Goal: Task Accomplishment & Management: Use online tool/utility

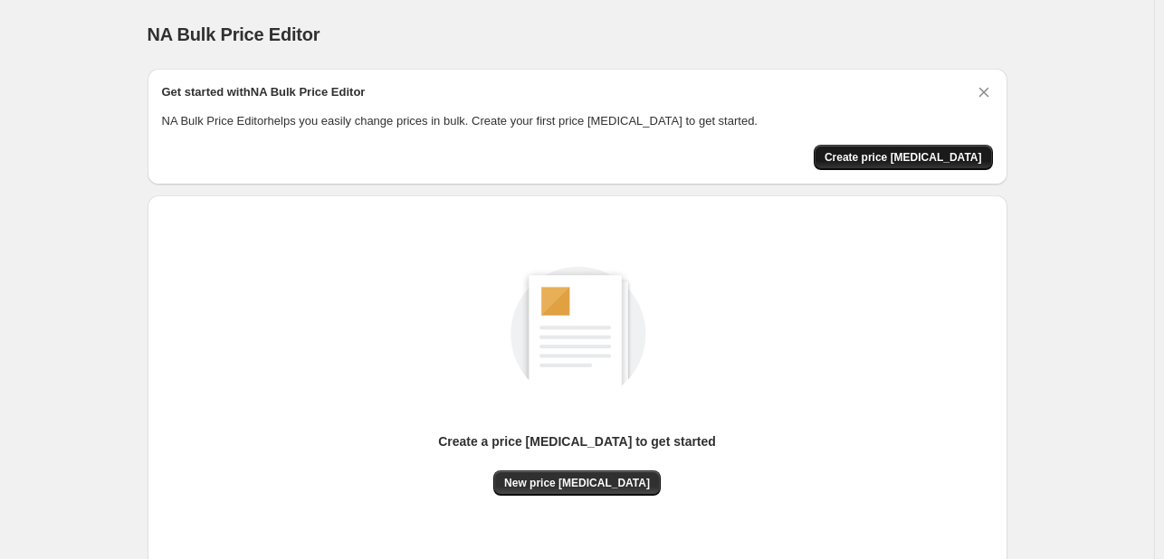
click at [876, 166] on button "Create price [MEDICAL_DATA]" at bounding box center [903, 157] width 179 height 25
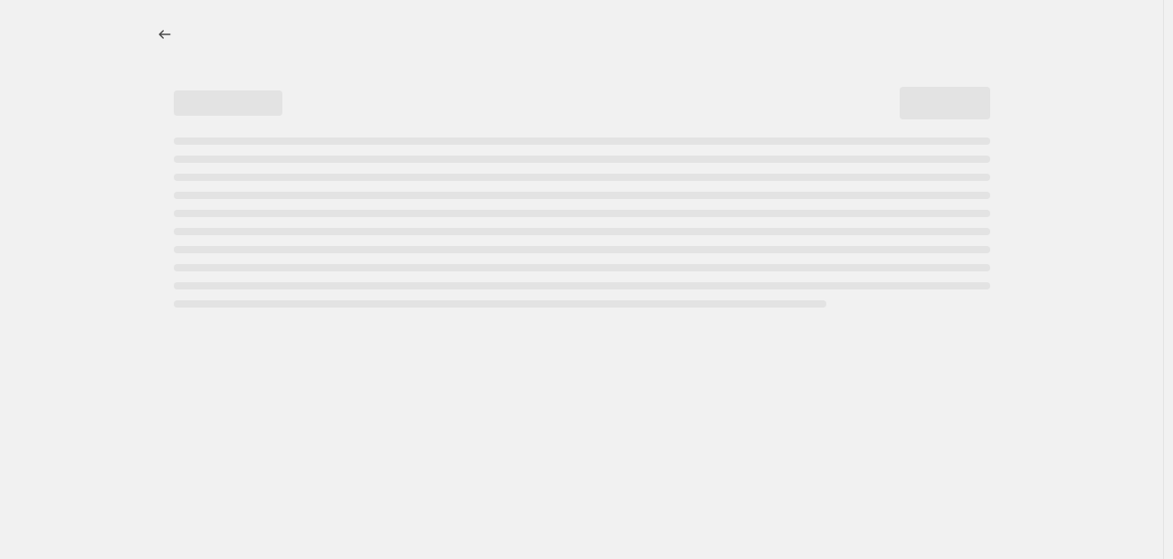
select select "percentage"
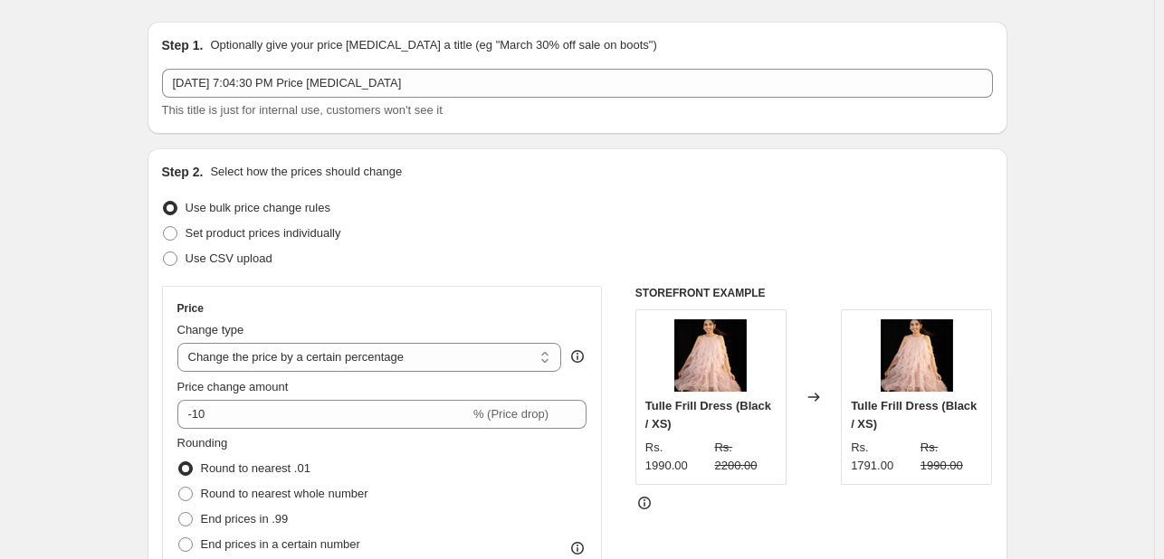
scroll to position [51, 0]
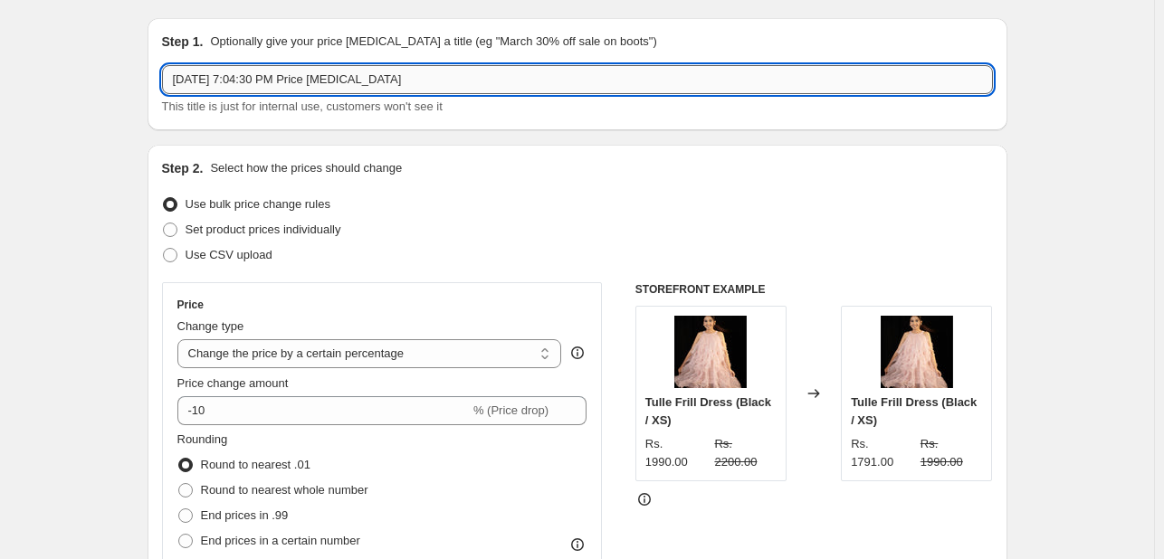
click at [526, 82] on input "Oct 13, 2025, 7:04:30 PM Price change job" at bounding box center [577, 79] width 831 height 29
click at [532, 78] on input "price change job" at bounding box center [577, 79] width 831 height 29
type input "price [MEDICAL_DATA] (30% [DATE])"
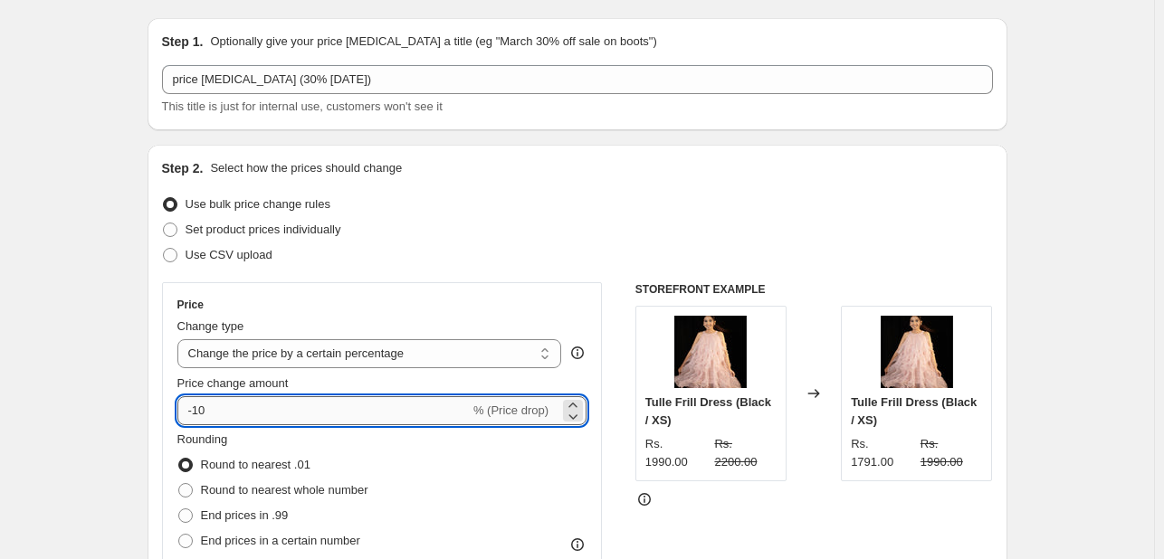
click at [355, 415] on input "-10" at bounding box center [323, 411] width 292 height 29
type input "-1"
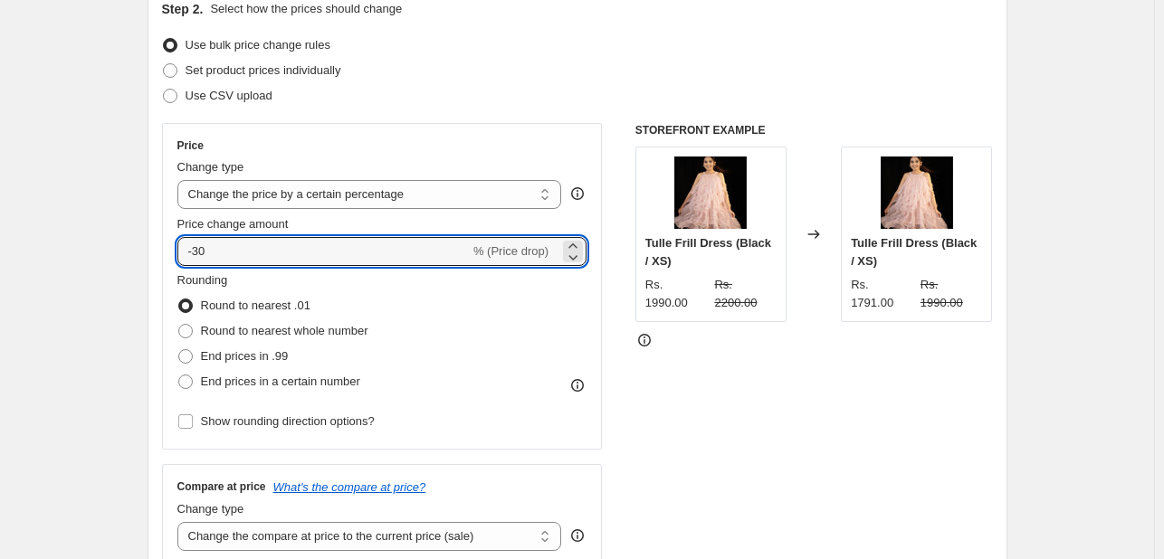
scroll to position [296, 0]
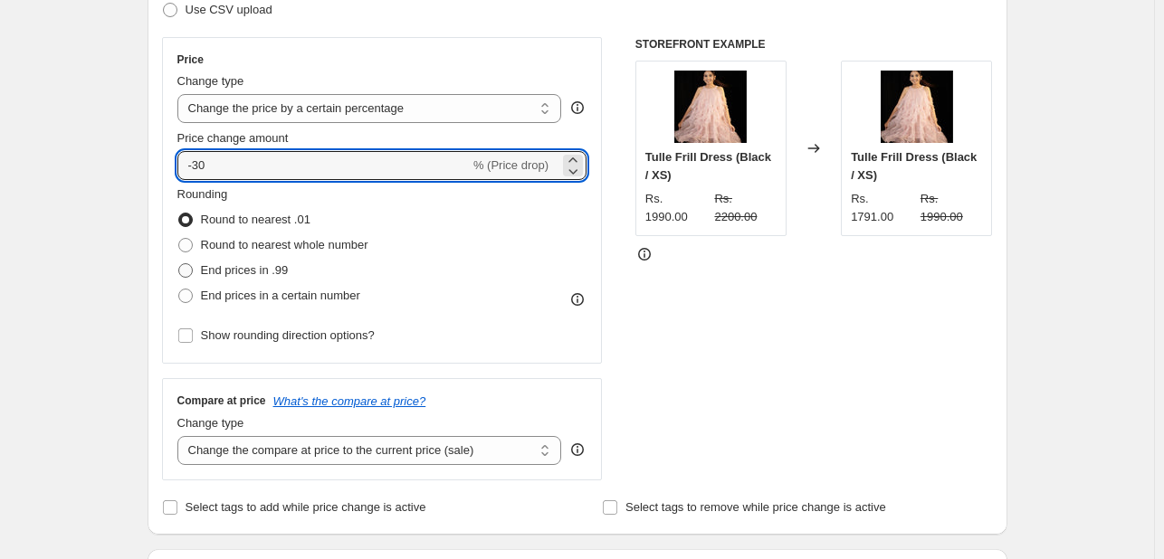
type input "-30"
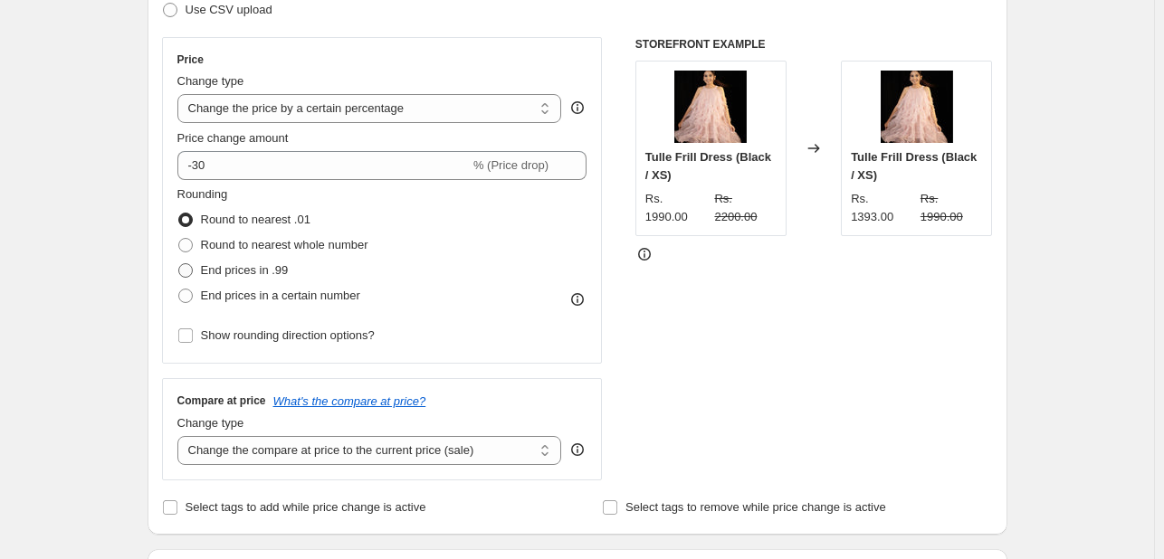
click at [252, 273] on span "End prices in .99" at bounding box center [245, 270] width 88 height 14
click at [179, 264] on input "End prices in .99" at bounding box center [178, 263] width 1 height 1
radio input "true"
click at [495, 454] on select "Change the compare at price to the current price (sale) Change the compare at p…" at bounding box center [369, 450] width 385 height 29
select select "percentage"
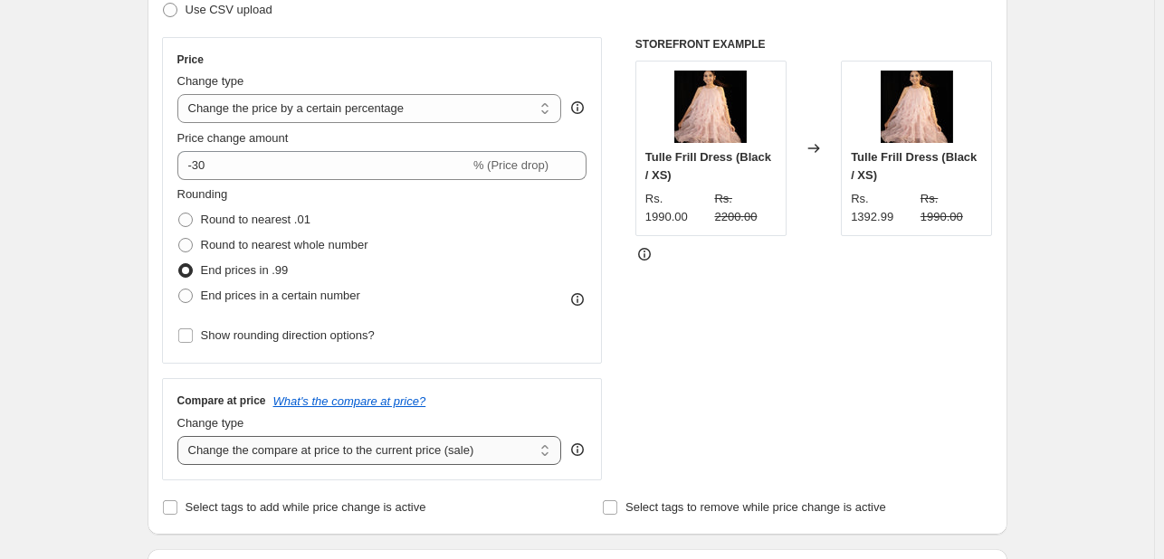
click at [181, 436] on select "Change the compare at price to the current price (sale) Change the compare at p…" at bounding box center [369, 450] width 385 height 29
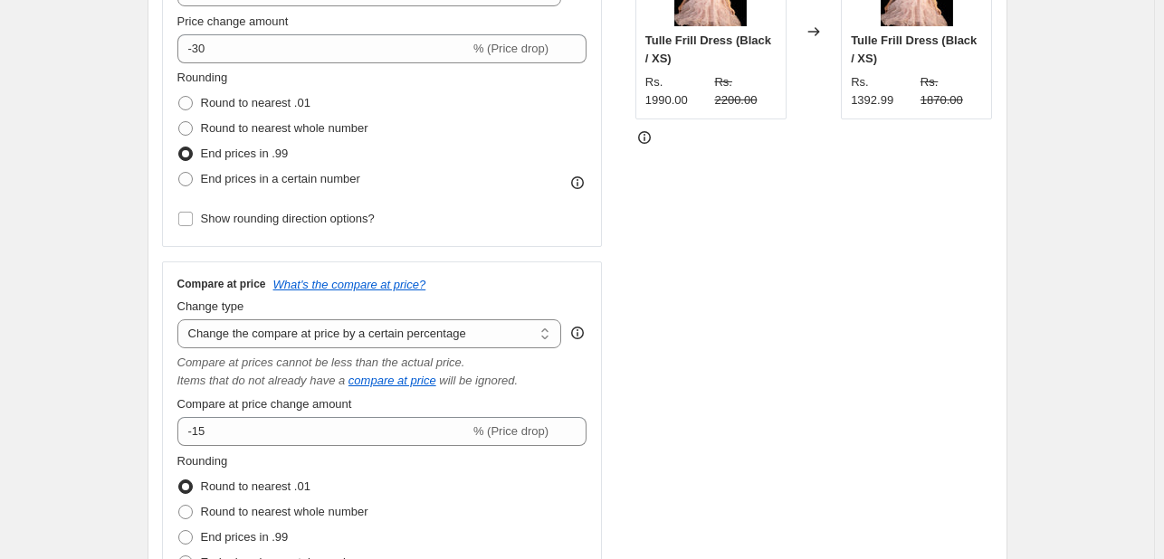
scroll to position [418, 0]
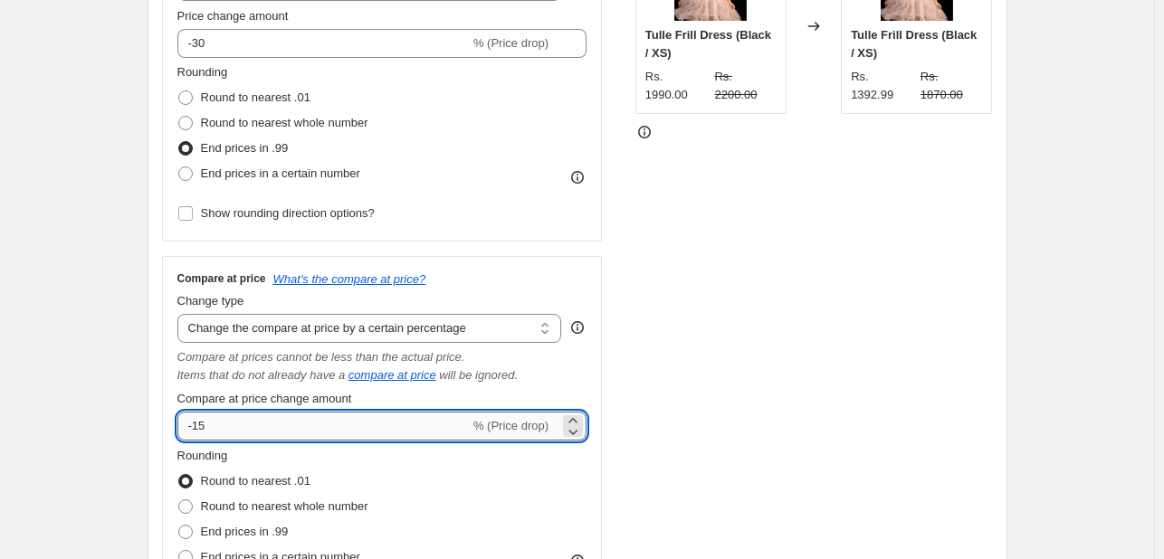
click at [446, 425] on input "-15" at bounding box center [323, 426] width 292 height 29
type input "-1"
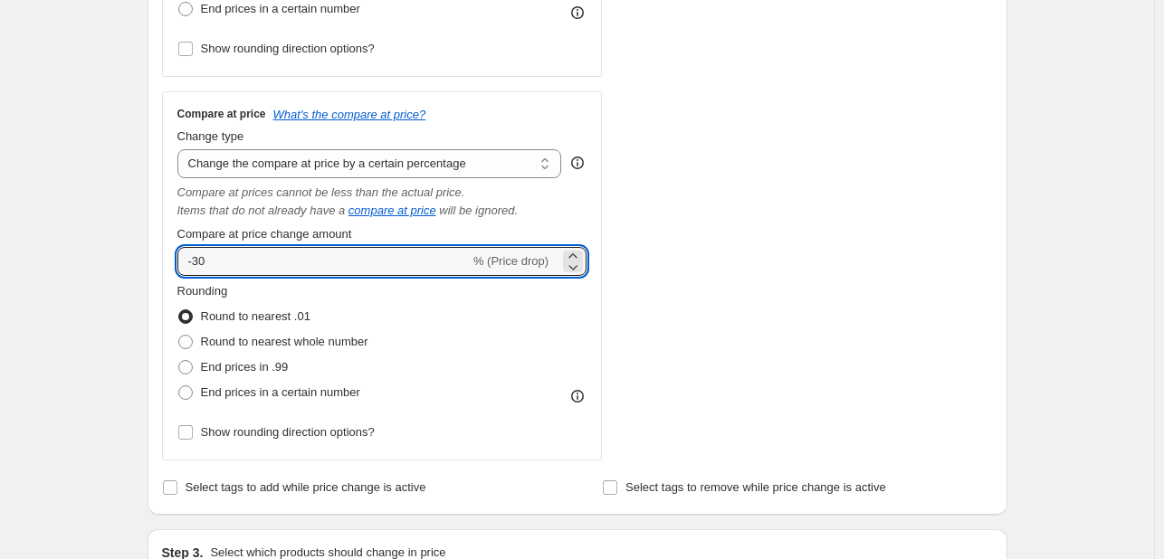
scroll to position [599, 0]
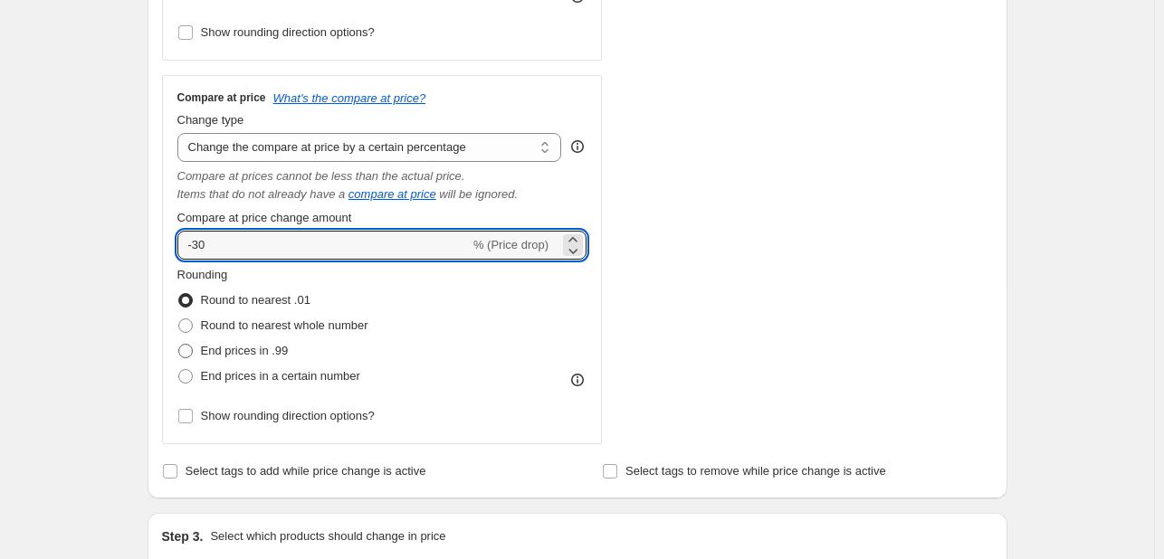
type input "-30"
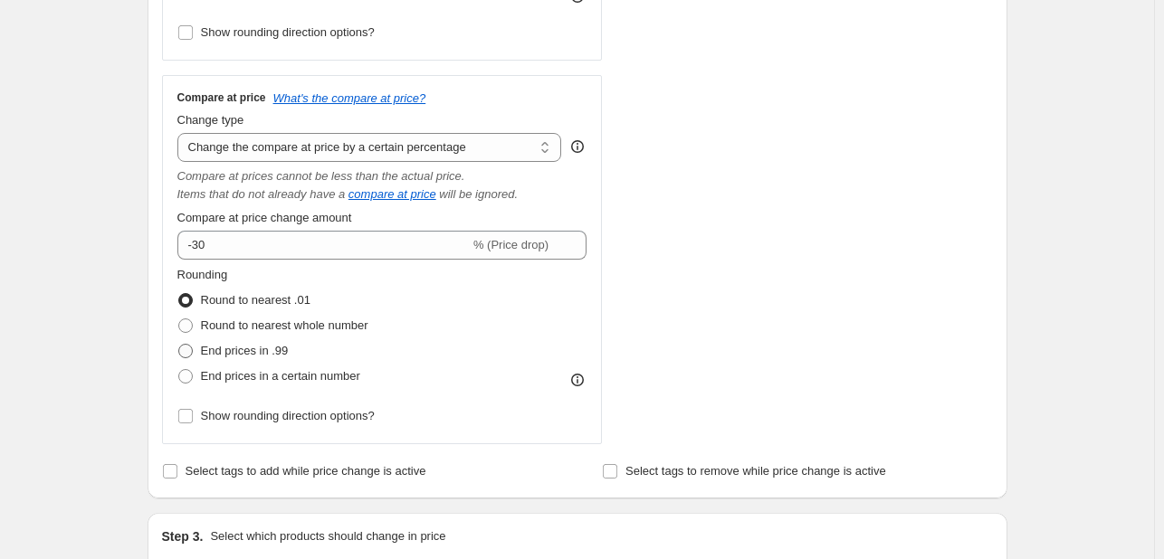
click at [248, 354] on span "End prices in .99" at bounding box center [245, 351] width 88 height 14
click at [179, 345] on input "End prices in .99" at bounding box center [178, 344] width 1 height 1
radio input "true"
click at [223, 474] on span "Select tags to add while price change is active" at bounding box center [306, 471] width 241 height 14
click at [177, 474] on input "Select tags to add while price change is active" at bounding box center [170, 471] width 14 height 14
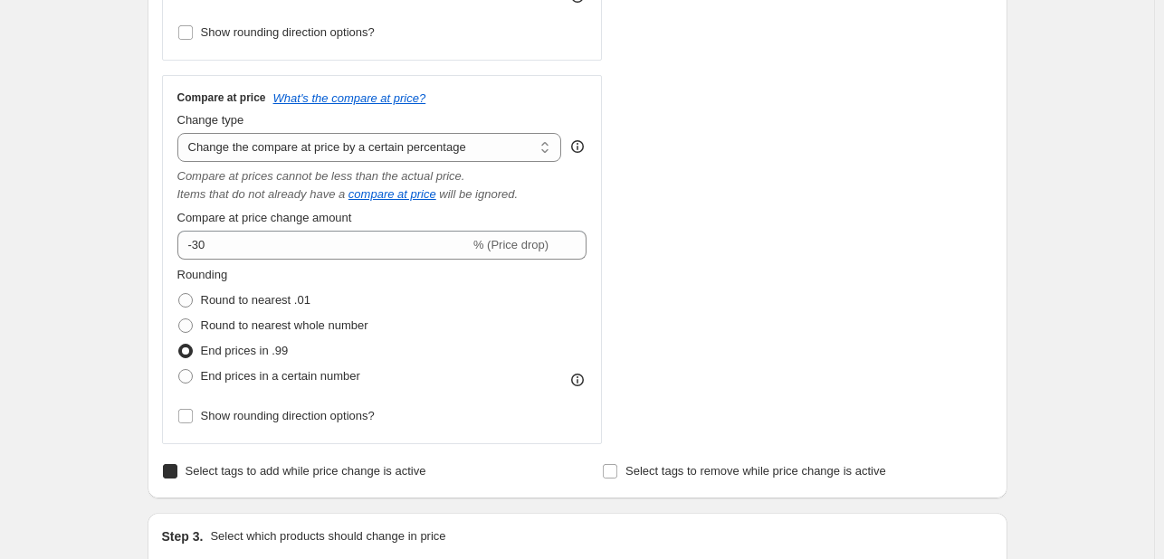
checkbox input "true"
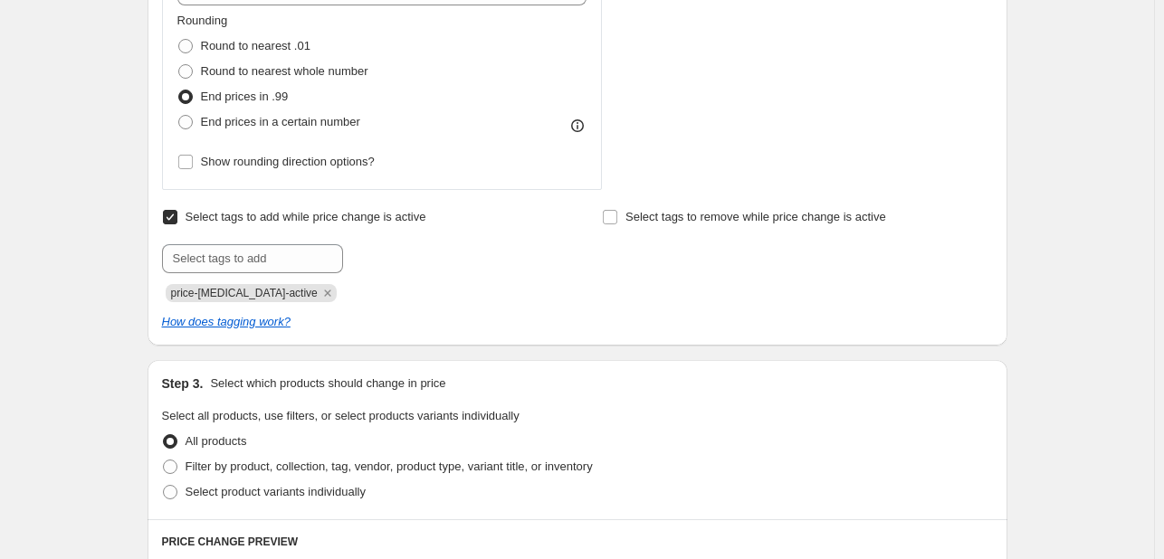
scroll to position [865, 0]
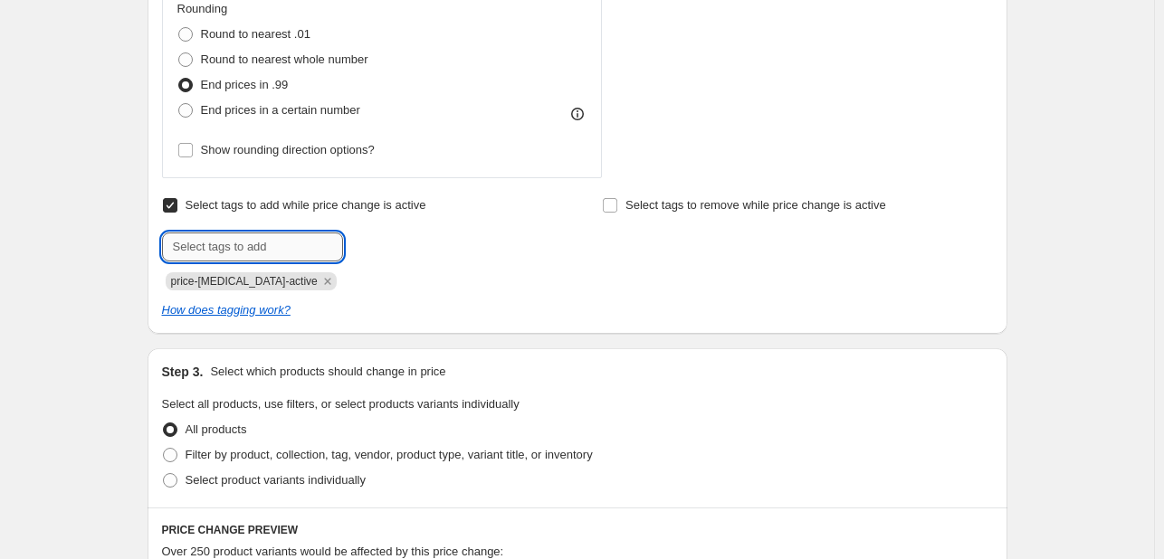
click at [251, 247] on input "text" at bounding box center [252, 247] width 181 height 29
click at [476, 316] on div "How does tagging work?" at bounding box center [577, 310] width 831 height 18
click at [232, 459] on span "Filter by product, collection, tag, vendor, product type, variant title, or inv…" at bounding box center [389, 455] width 407 height 14
click at [164, 449] on input "Filter by product, collection, tag, vendor, product type, variant title, or inv…" at bounding box center [163, 448] width 1 height 1
radio input "true"
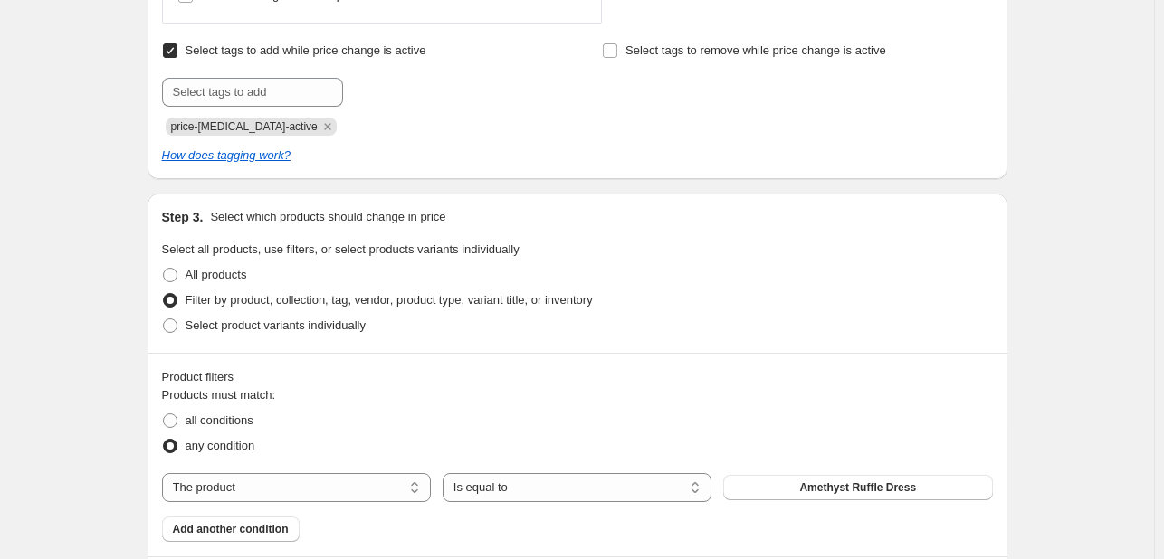
scroll to position [1057, 0]
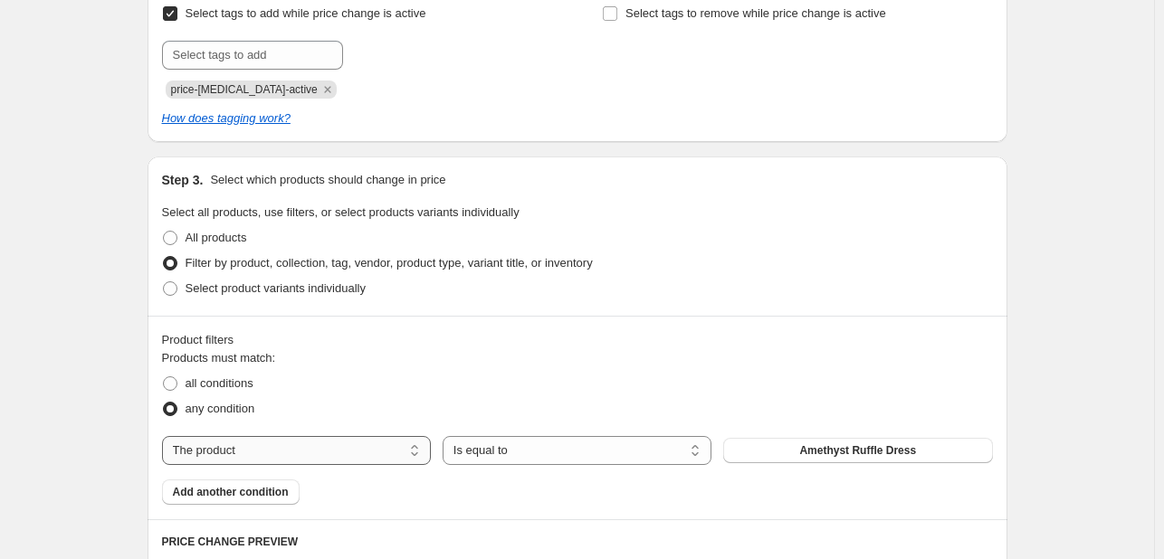
click at [409, 441] on select "The product The product's collection The product's tag The product's vendor The…" at bounding box center [296, 450] width 269 height 29
select select "tag"
click at [902, 451] on button "affordable" at bounding box center [857, 450] width 269 height 25
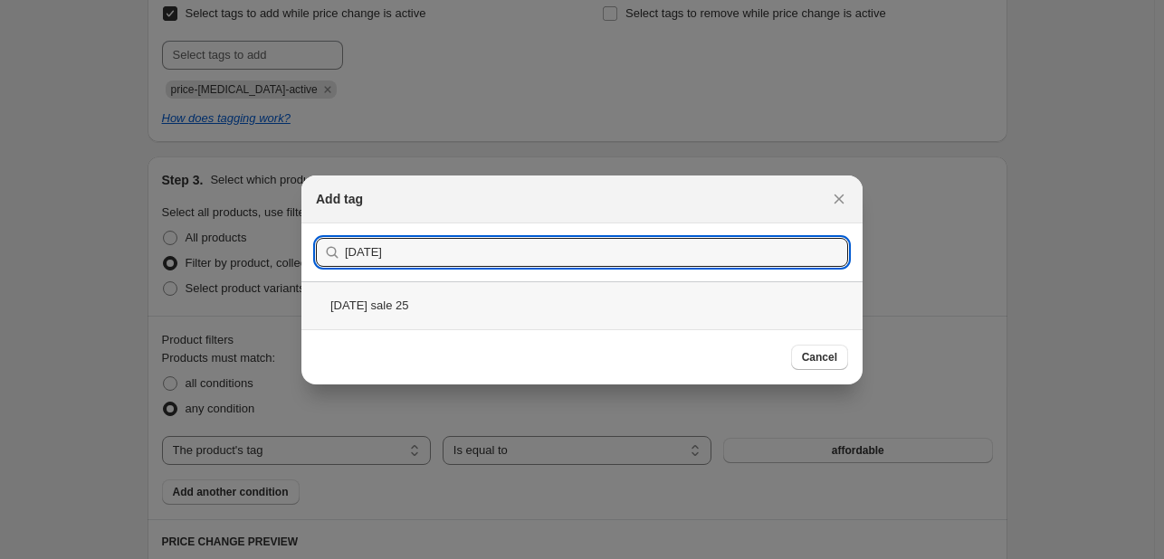
type input "diwali"
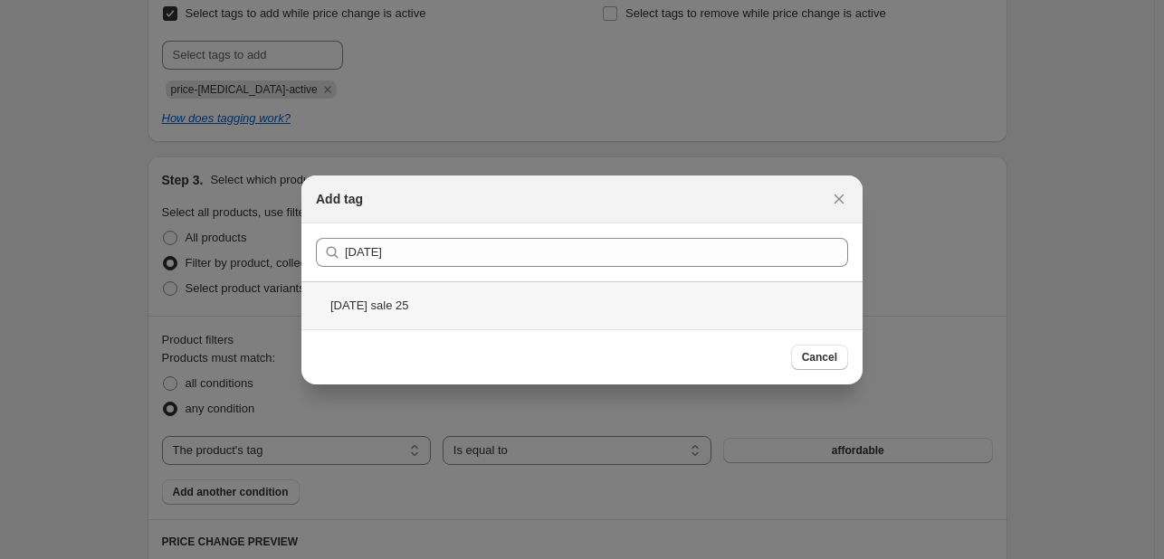
click at [450, 296] on div "diwali sale 25" at bounding box center [581, 306] width 561 height 48
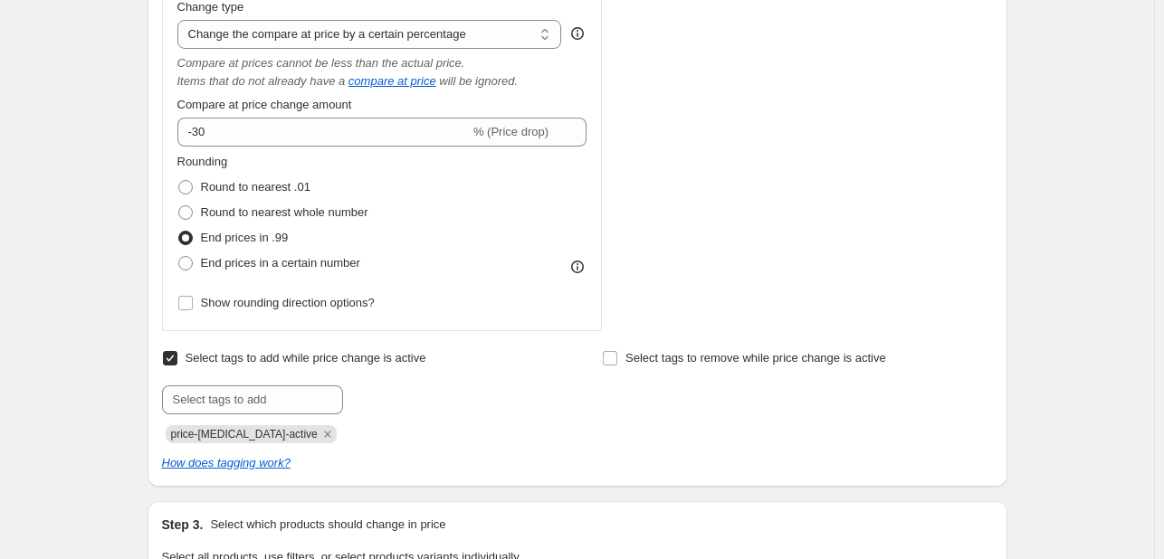
scroll to position [693, 0]
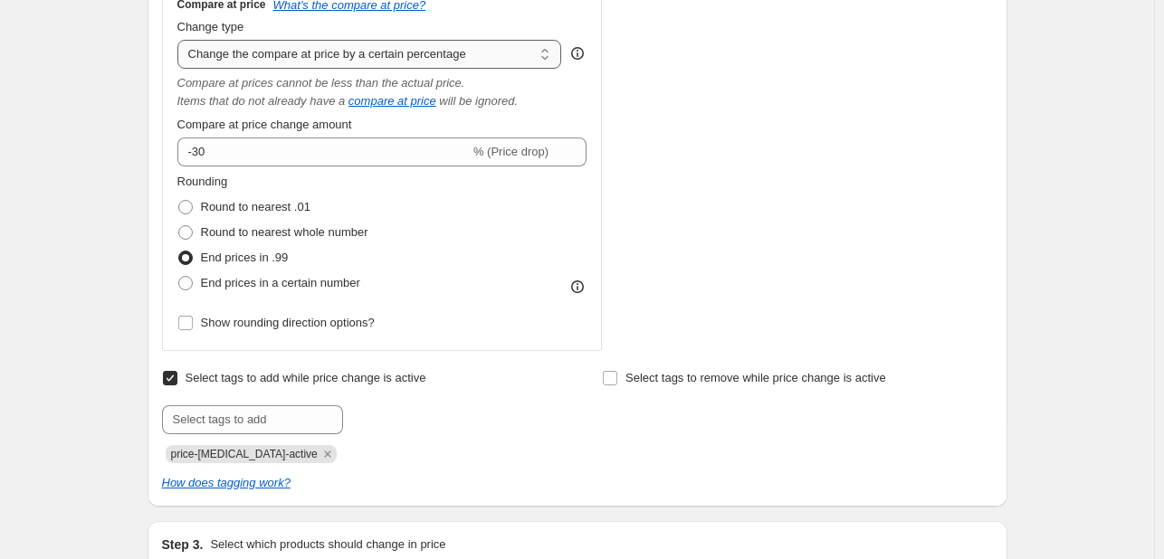
click at [503, 53] on select "Change the compare at price to the current price (sale) Change the compare at p…" at bounding box center [369, 54] width 385 height 29
select select "pp"
click at [181, 40] on select "Change the compare at price to the current price (sale) Change the compare at p…" at bounding box center [369, 54] width 385 height 29
type input "20"
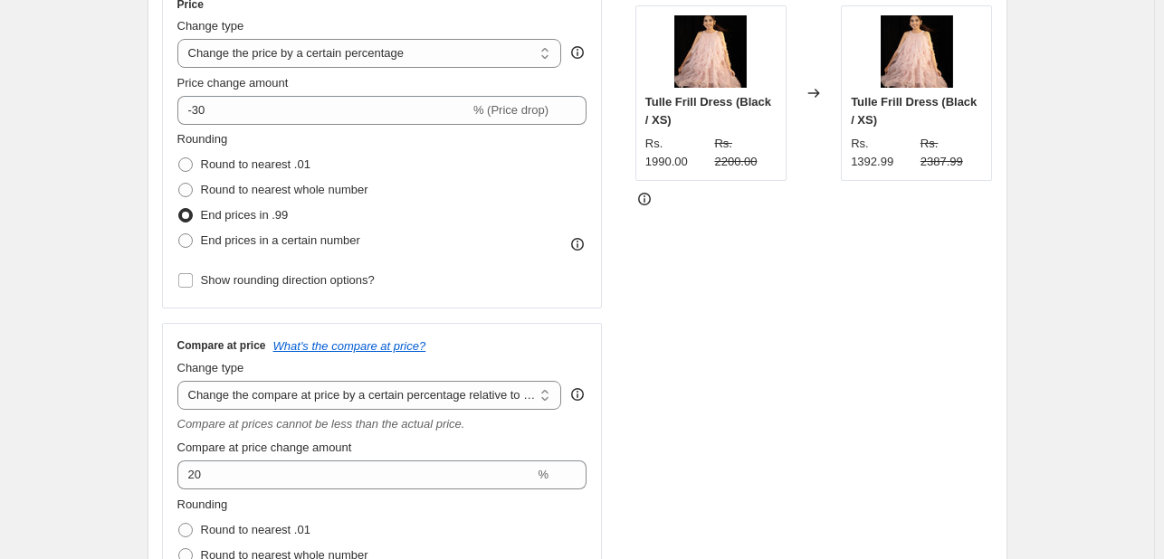
scroll to position [361, 0]
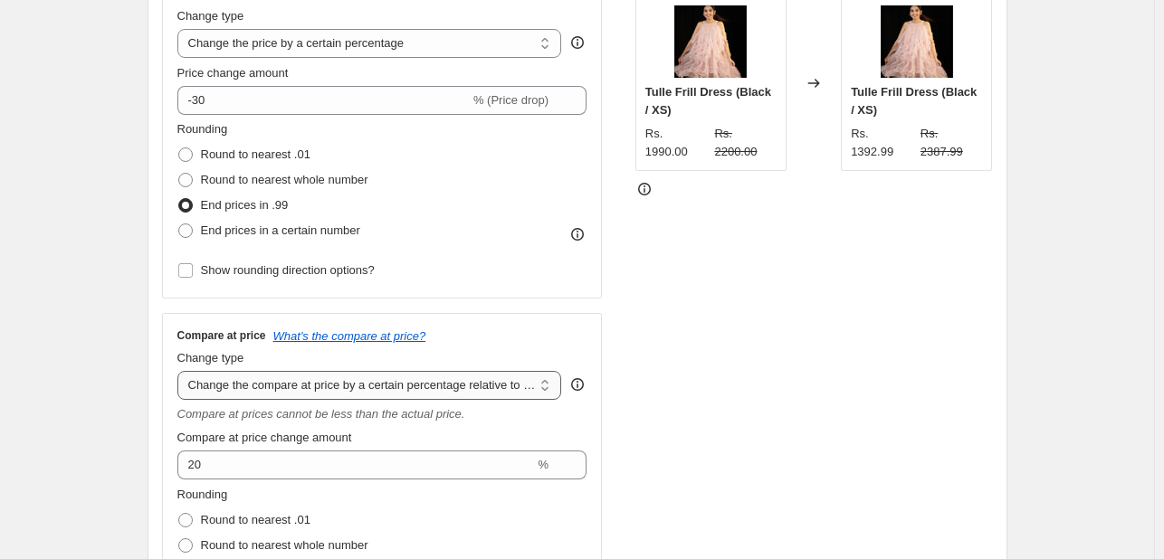
click at [476, 381] on select "Change the compare at price to the current price (sale) Change the compare at p…" at bounding box center [369, 385] width 385 height 29
click at [181, 371] on select "Change the compare at price to the current price (sale) Change the compare at p…" at bounding box center [369, 385] width 385 height 29
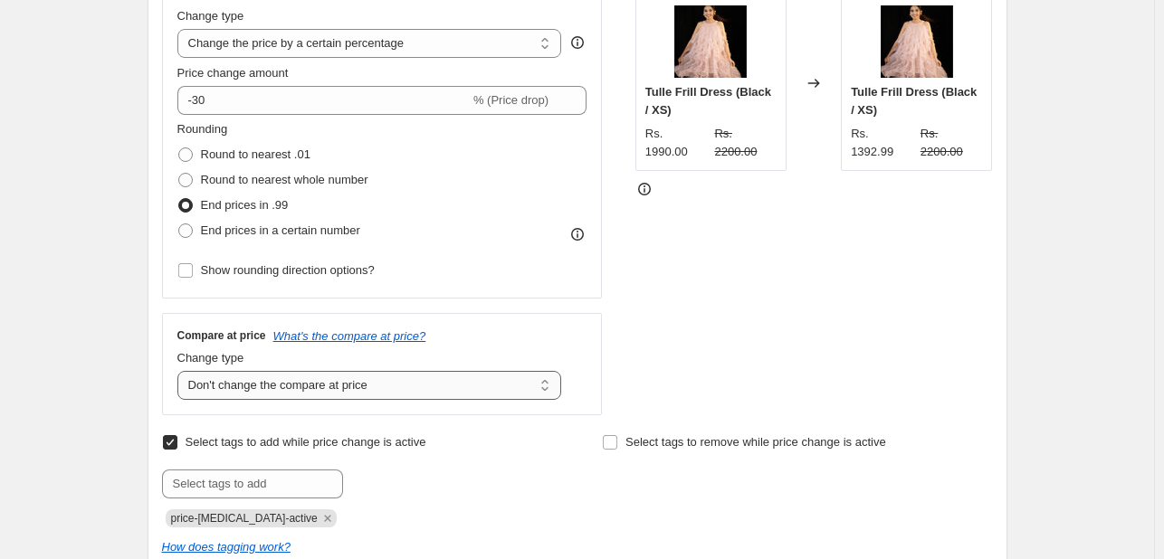
click at [398, 385] on select "Change the compare at price to the current price (sale) Change the compare at p…" at bounding box center [369, 385] width 385 height 29
click at [181, 371] on select "Change the compare at price to the current price (sale) Change the compare at p…" at bounding box center [369, 385] width 385 height 29
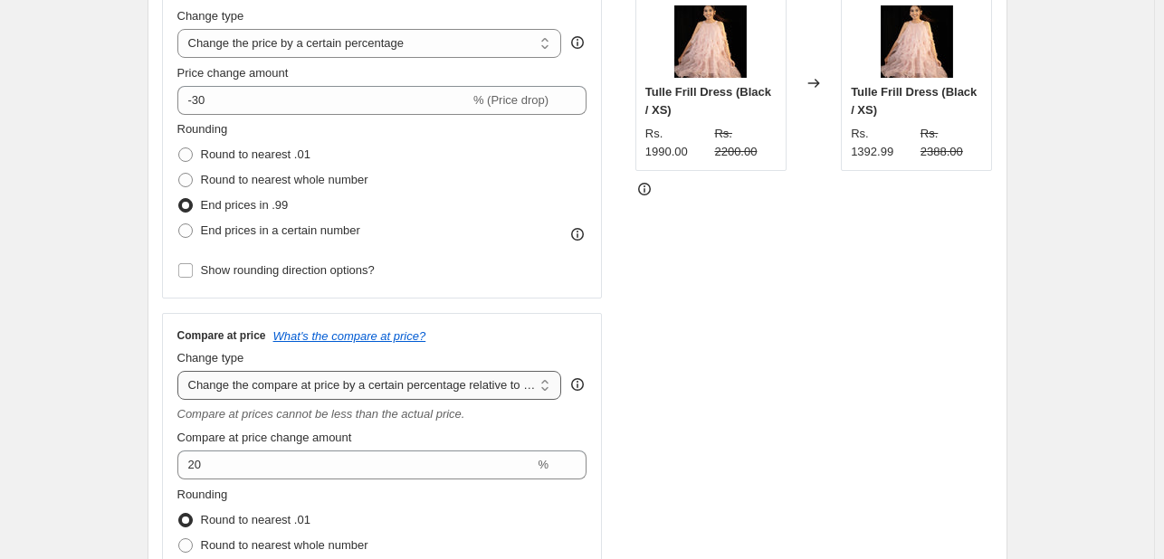
click at [391, 378] on select "Change the compare at price to the current price (sale) Change the compare at p…" at bounding box center [369, 385] width 385 height 29
click at [181, 371] on select "Change the compare at price to the current price (sale) Change the compare at p…" at bounding box center [369, 385] width 385 height 29
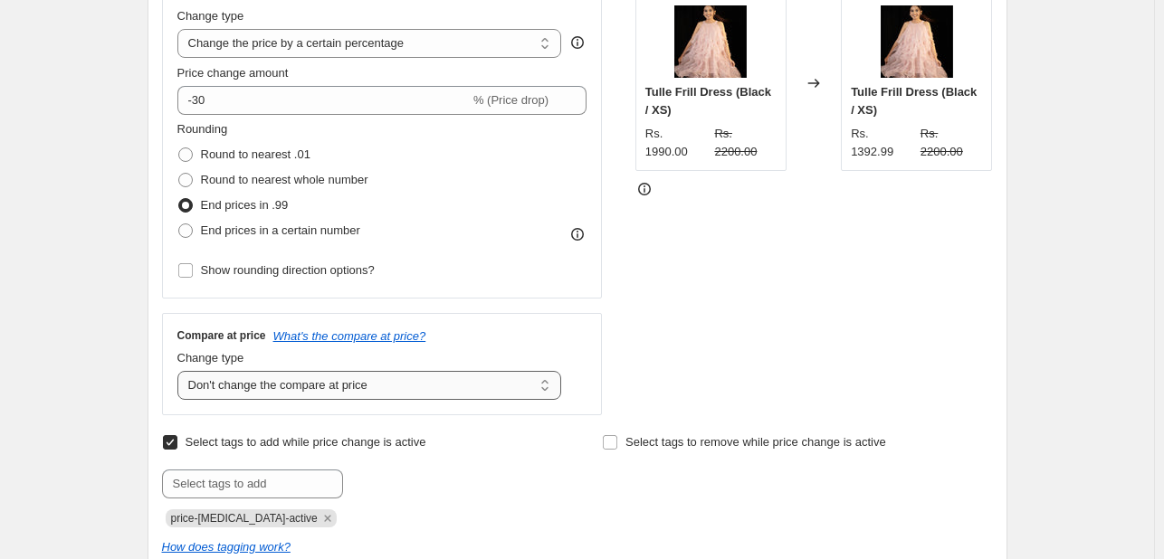
click at [388, 393] on select "Change the compare at price to the current price (sale) Change the compare at p…" at bounding box center [369, 385] width 385 height 29
click at [181, 371] on select "Change the compare at price to the current price (sale) Change the compare at p…" at bounding box center [369, 385] width 385 height 29
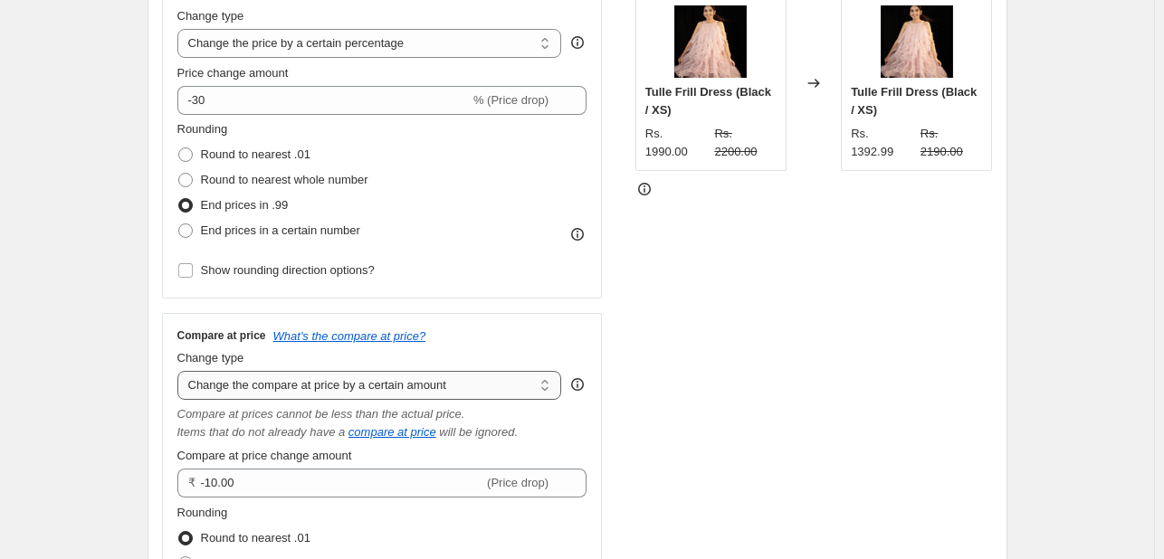
click at [402, 380] on select "Change the compare at price to the current price (sale) Change the compare at p…" at bounding box center [369, 385] width 385 height 29
select select "no_change"
click at [181, 371] on select "Change the compare at price to the current price (sale) Change the compare at p…" at bounding box center [369, 385] width 385 height 29
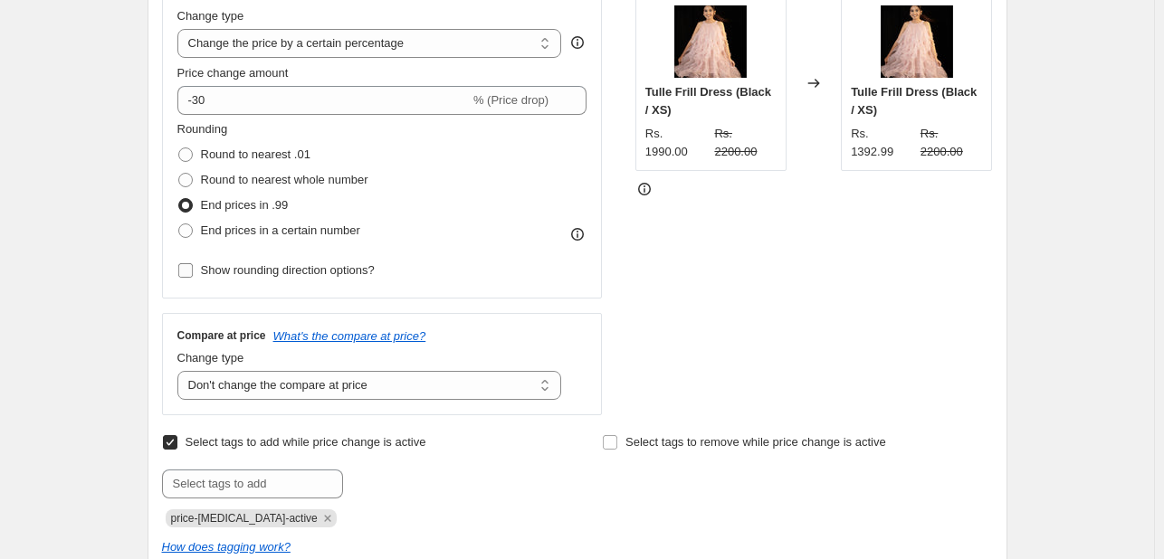
click at [293, 270] on span "Show rounding direction options?" at bounding box center [288, 270] width 174 height 14
click at [193, 270] on input "Show rounding direction options?" at bounding box center [185, 270] width 14 height 14
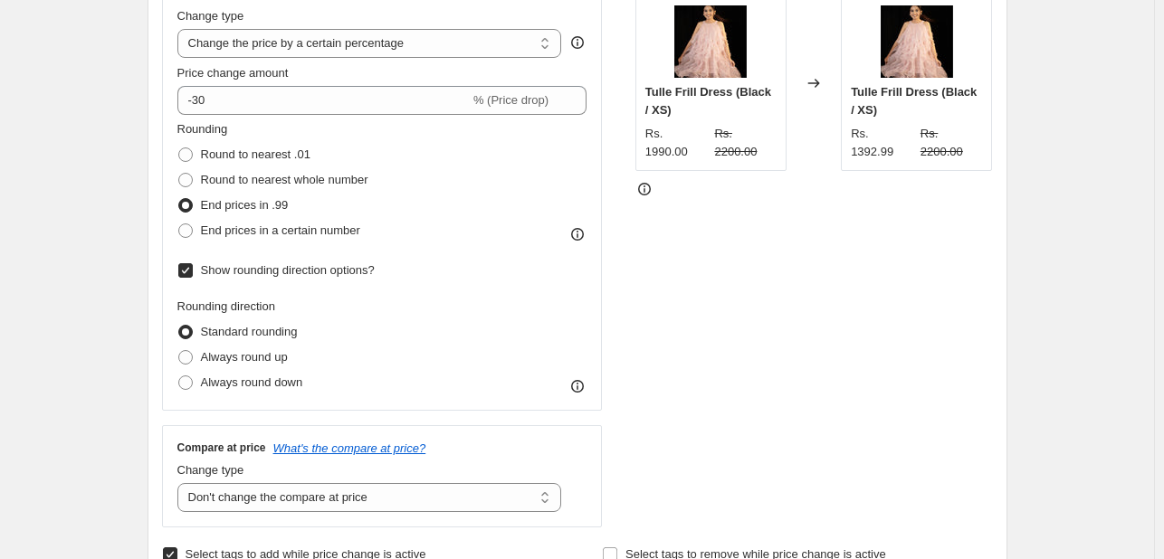
click at [293, 270] on span "Show rounding direction options?" at bounding box center [288, 270] width 174 height 14
click at [193, 270] on input "Show rounding direction options?" at bounding box center [185, 270] width 14 height 14
checkbox input "false"
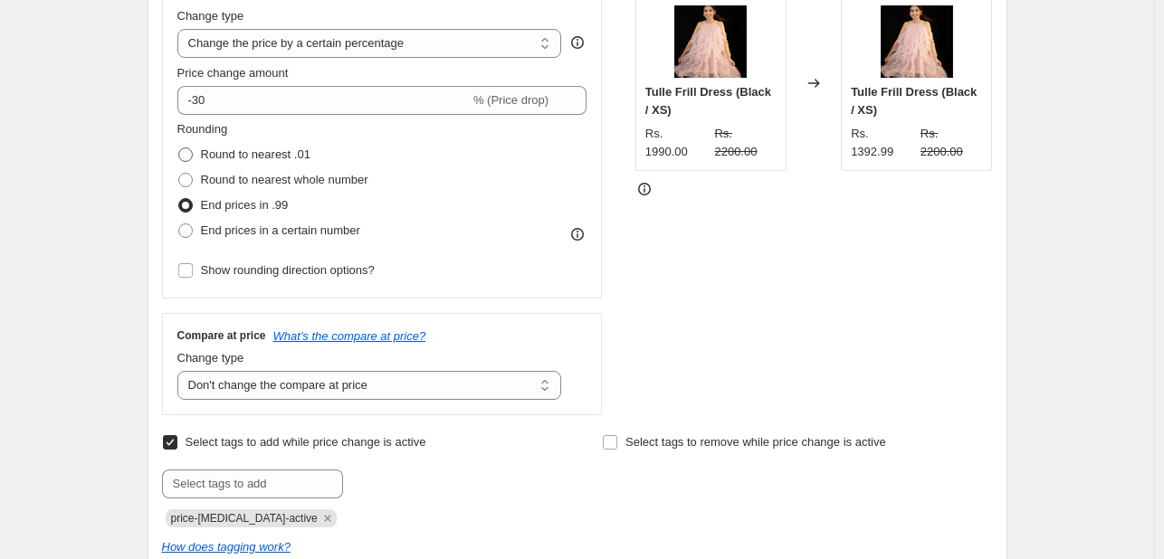
click at [294, 157] on span "Round to nearest .01" at bounding box center [256, 155] width 110 height 14
click at [179, 148] on input "Round to nearest .01" at bounding box center [178, 148] width 1 height 1
radio input "true"
click at [293, 183] on span "Round to nearest whole number" at bounding box center [284, 180] width 167 height 14
click at [179, 174] on input "Round to nearest whole number" at bounding box center [178, 173] width 1 height 1
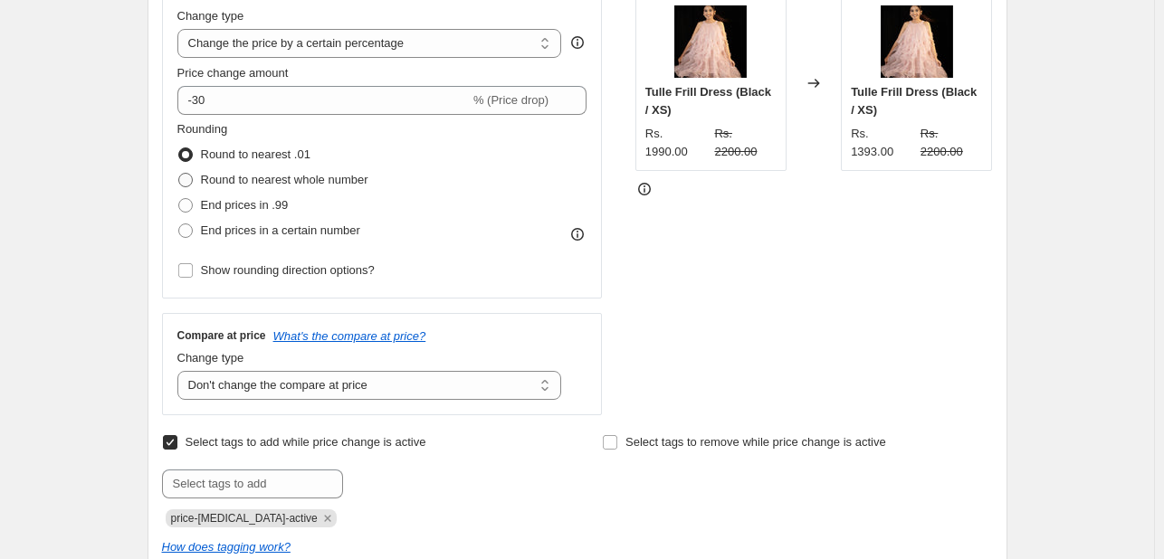
radio input "true"
click at [356, 387] on select "Change the compare at price to the current price (sale) Change the compare at p…" at bounding box center [369, 385] width 385 height 29
select select "bp"
click at [181, 371] on select "Change the compare at price to the current price (sale) Change the compare at p…" at bounding box center [369, 385] width 385 height 29
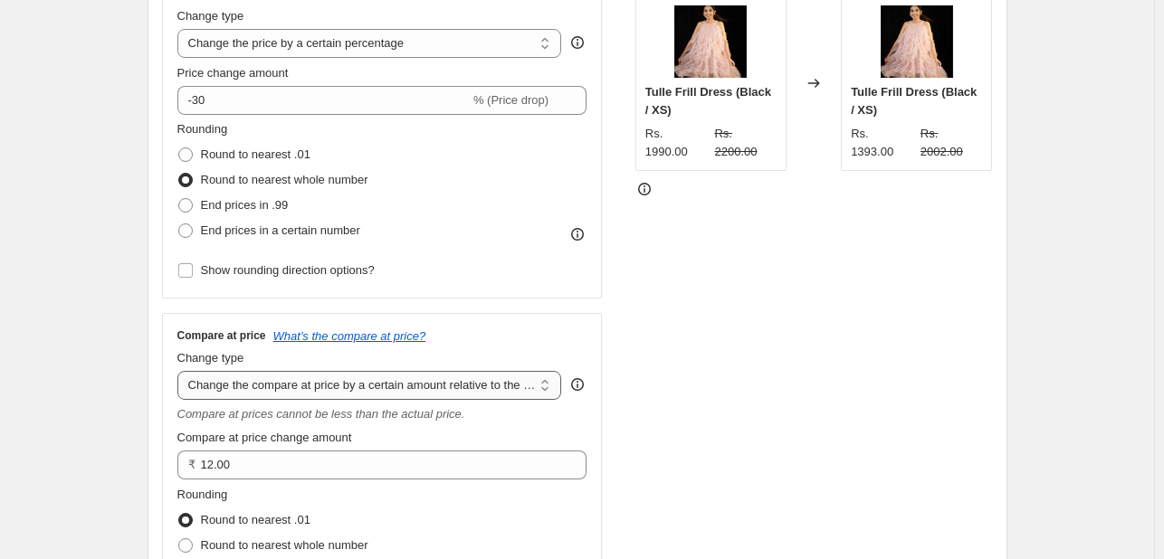
click at [388, 381] on select "Change the compare at price to the current price (sale) Change the compare at p…" at bounding box center [369, 385] width 385 height 29
click at [181, 371] on select "Change the compare at price to the current price (sale) Change the compare at p…" at bounding box center [369, 385] width 385 height 29
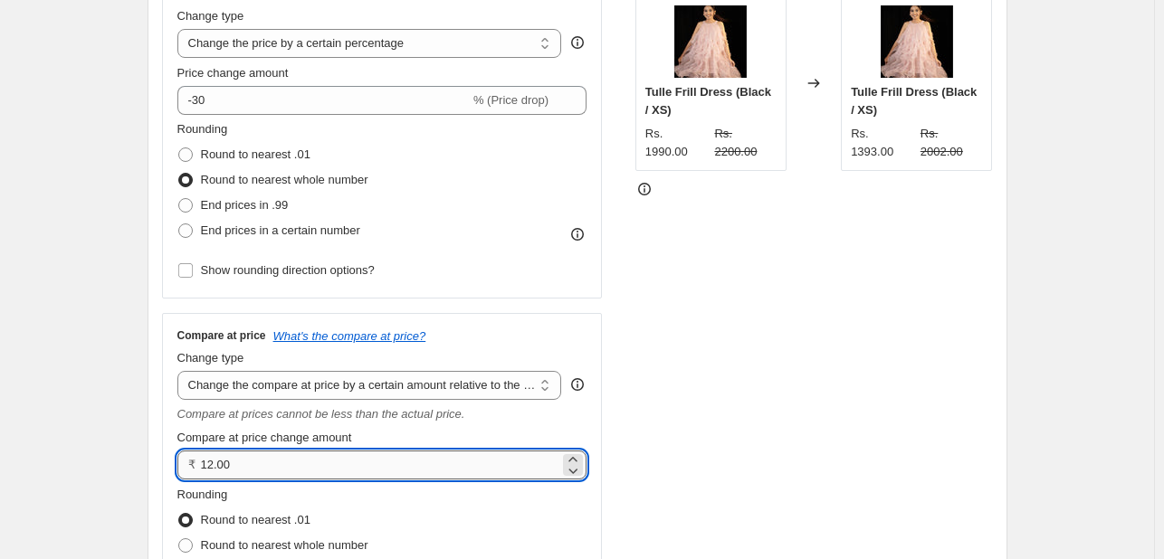
click at [499, 461] on input "12.00" at bounding box center [380, 465] width 359 height 29
type input "1"
click at [577, 465] on icon at bounding box center [573, 471] width 18 height 18
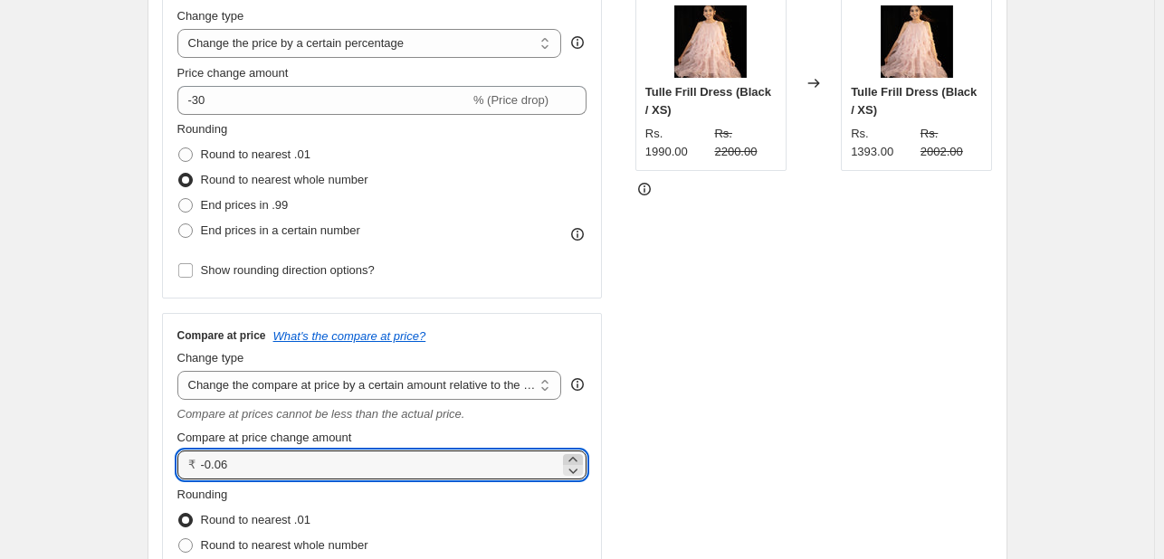
click at [577, 461] on icon at bounding box center [573, 460] width 18 height 18
click at [577, 472] on icon at bounding box center [573, 471] width 18 height 18
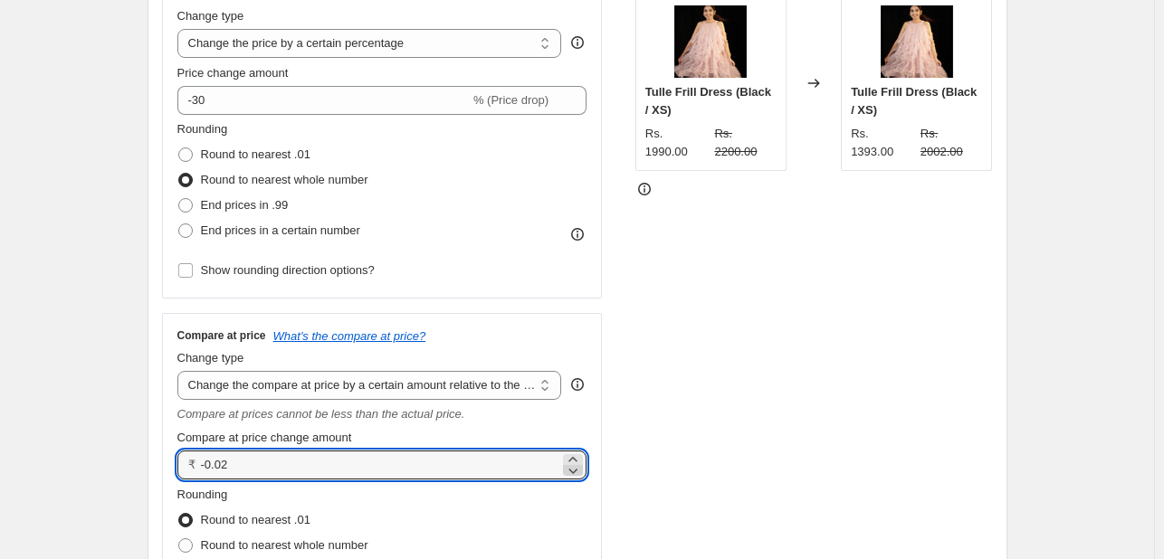
click at [577, 472] on icon at bounding box center [573, 471] width 18 height 18
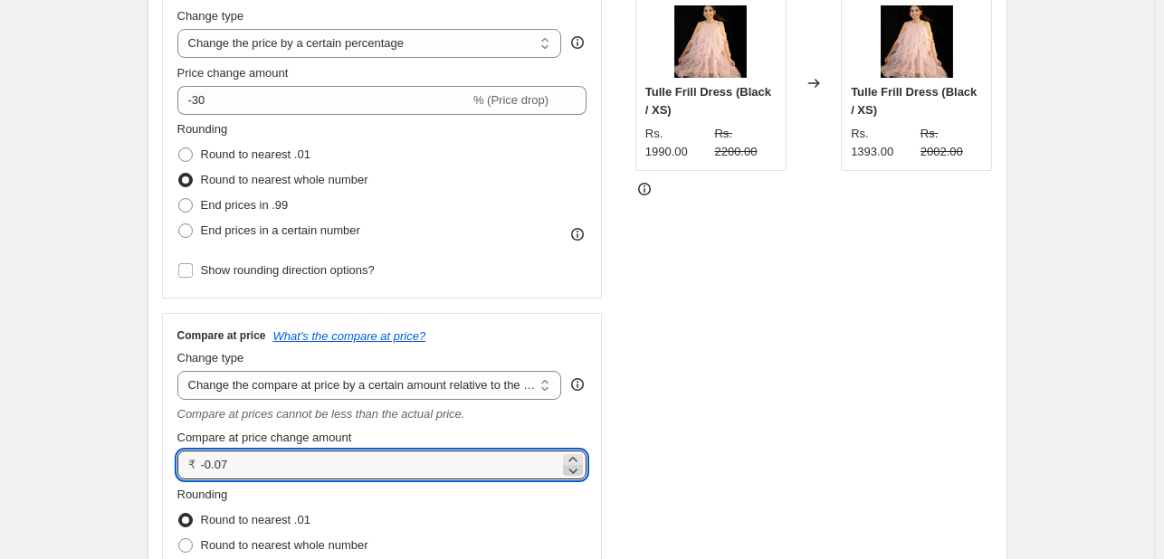
click at [577, 472] on icon at bounding box center [573, 471] width 18 height 18
type input "-0.08"
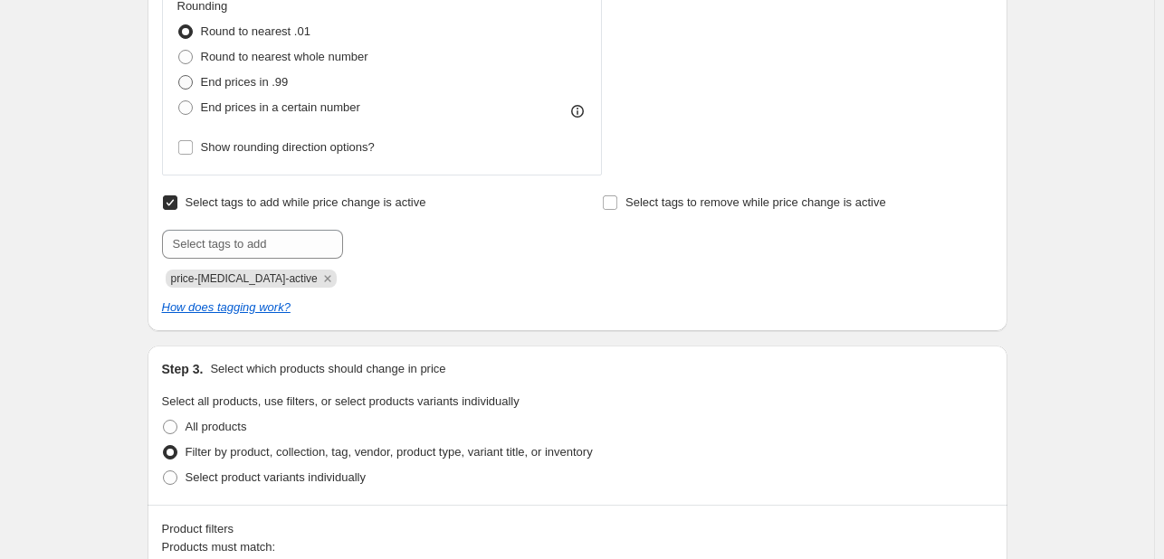
click at [193, 82] on span at bounding box center [185, 82] width 14 height 14
click at [179, 76] on input "End prices in .99" at bounding box center [178, 75] width 1 height 1
radio input "true"
click at [282, 55] on span "Round to nearest whole number" at bounding box center [284, 57] width 167 height 14
click at [179, 51] on input "Round to nearest whole number" at bounding box center [178, 50] width 1 height 1
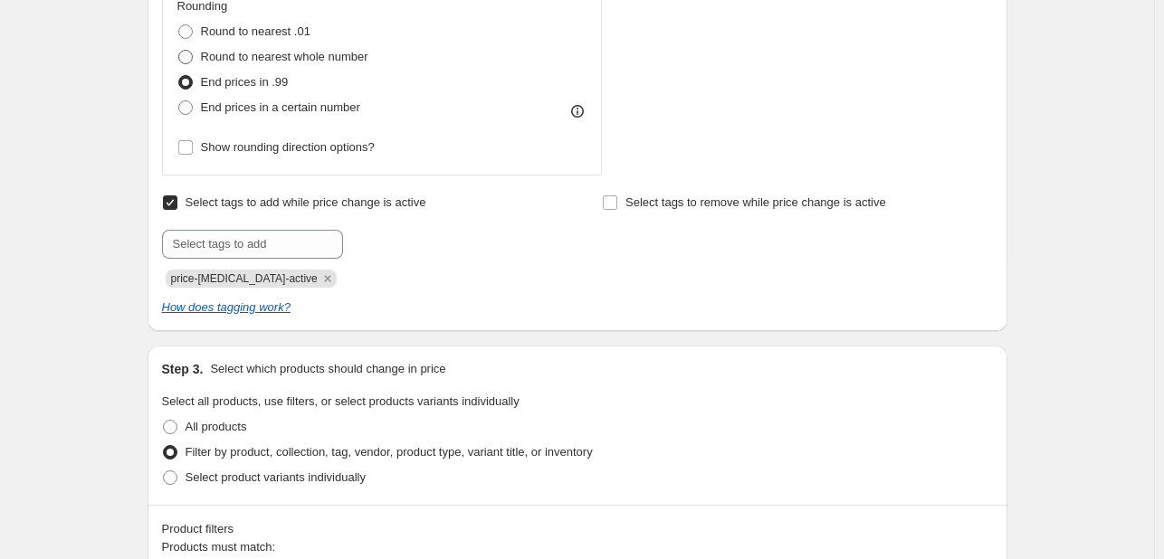
radio input "true"
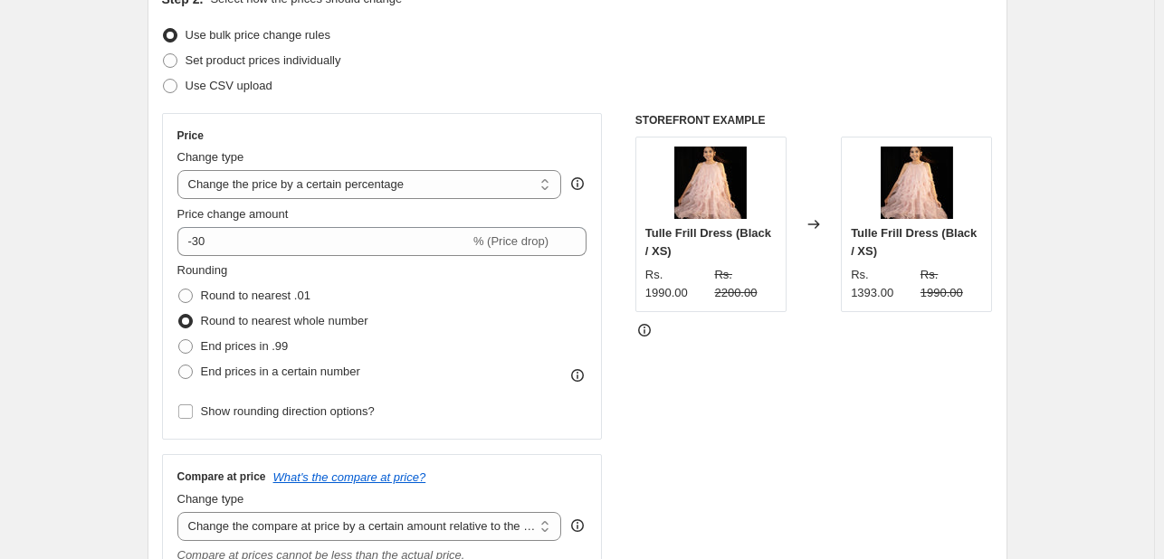
scroll to position [223, 0]
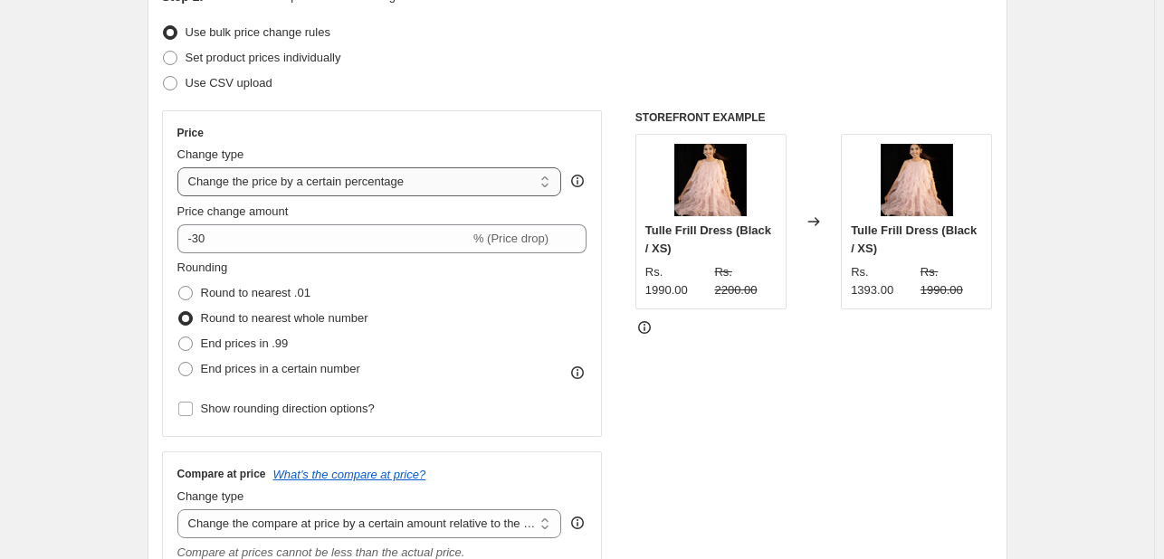
click at [490, 170] on select "Change the price to a certain amount Change the price by a certain amount Chang…" at bounding box center [369, 181] width 385 height 29
select select "ecap"
click at [181, 167] on select "Change the price to a certain amount Change the price by a certain amount Chang…" at bounding box center [369, 181] width 385 height 29
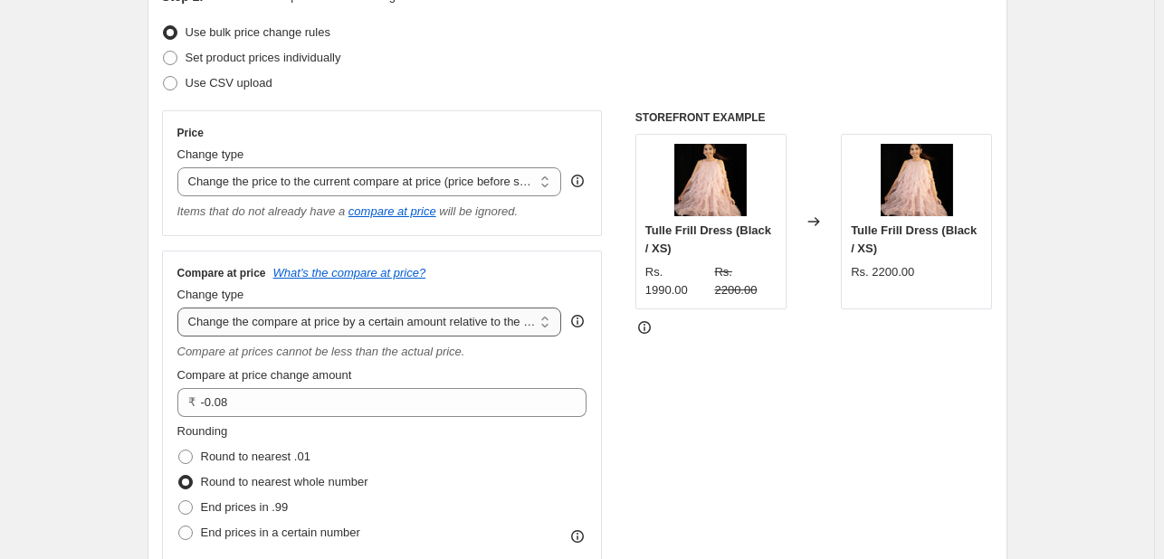
click at [445, 326] on select "Change the compare at price to the current price (sale) Change the compare at p…" at bounding box center [369, 322] width 385 height 29
click at [181, 308] on select "Change the compare at price to the current price (sale) Change the compare at p…" at bounding box center [369, 322] width 385 height 29
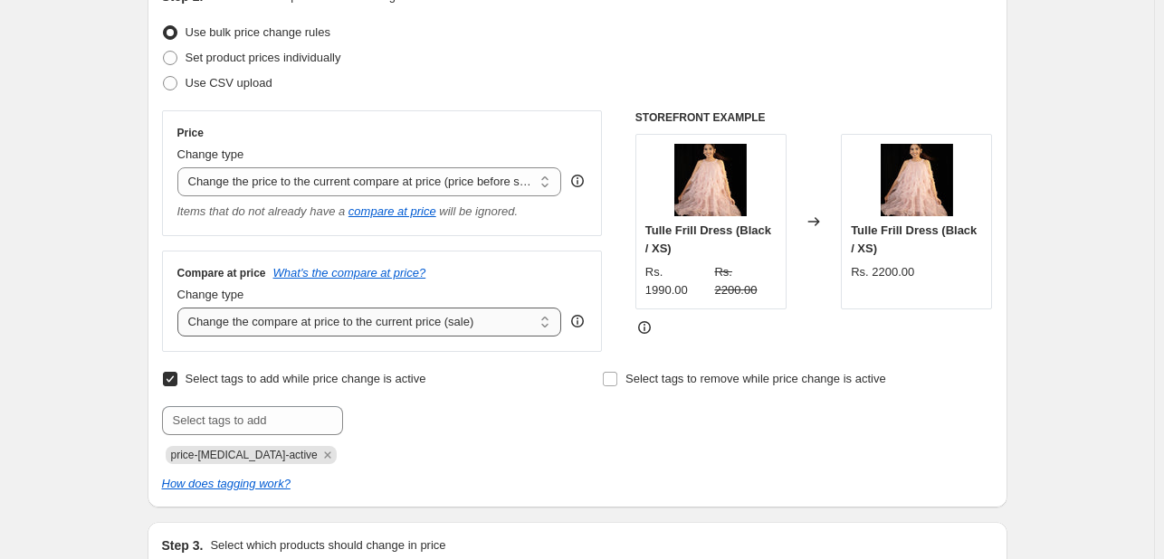
click at [449, 323] on select "Change the compare at price to the current price (sale) Change the compare at p…" at bounding box center [369, 322] width 385 height 29
select select "no_change"
click at [181, 308] on select "Change the compare at price to the current price (sale) Change the compare at p…" at bounding box center [369, 322] width 385 height 29
click at [449, 329] on select "Change the compare at price to the current price (sale) Change the compare at p…" at bounding box center [369, 322] width 385 height 29
click at [733, 334] on div "STOREFRONT EXAMPLE Tulle Frill Dress (Black / XS) Rs. 1990.00 Rs. 2200.00 Chang…" at bounding box center [815, 231] width 358 height 242
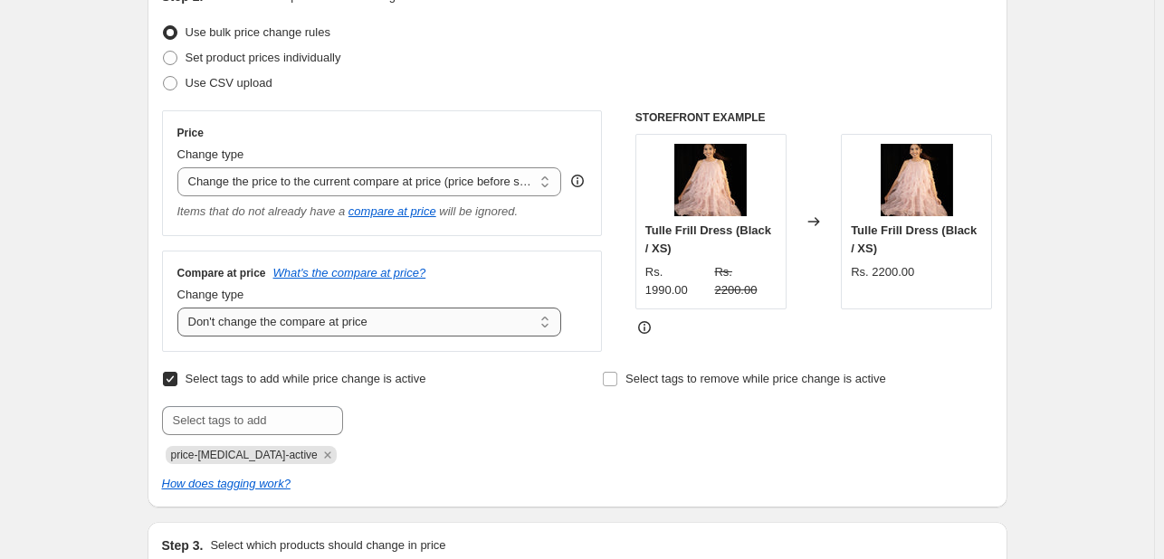
click at [398, 318] on select "Change the compare at price to the current price (sale) Change the compare at p…" at bounding box center [369, 322] width 385 height 29
click at [397, 320] on select "Change the compare at price to the current price (sale) Change the compare at p…" at bounding box center [369, 322] width 385 height 29
click at [529, 182] on select "Change the price to a certain amount Change the price by a certain amount Chang…" at bounding box center [369, 181] width 385 height 29
select select "bcap"
click at [181, 167] on select "Change the price to a certain amount Change the price by a certain amount Chang…" at bounding box center [369, 181] width 385 height 29
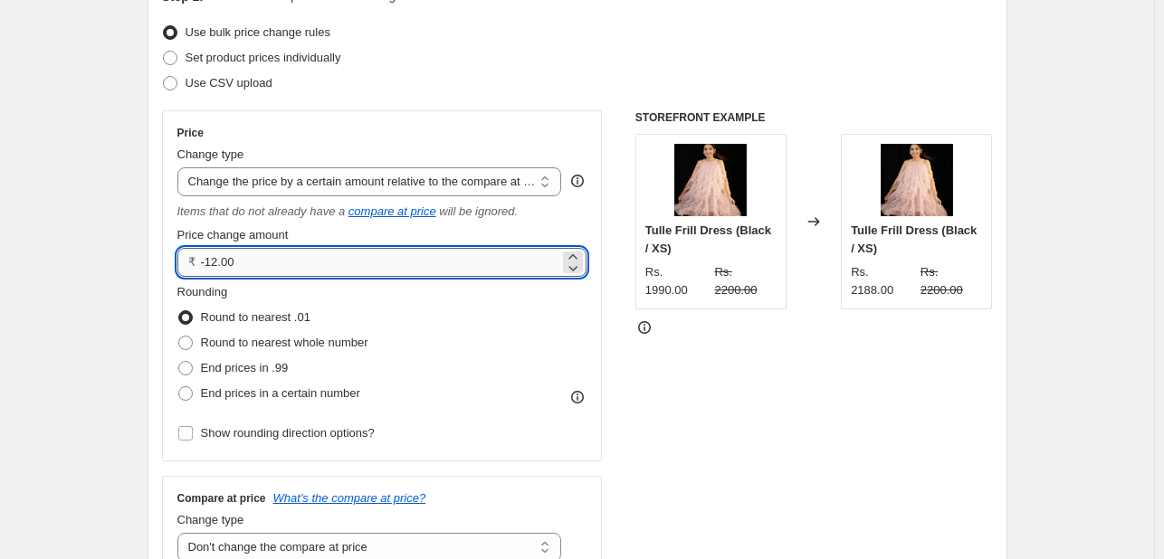
click at [495, 261] on input "-12.00" at bounding box center [380, 262] width 359 height 29
type input "-1"
click at [576, 266] on icon at bounding box center [573, 268] width 18 height 18
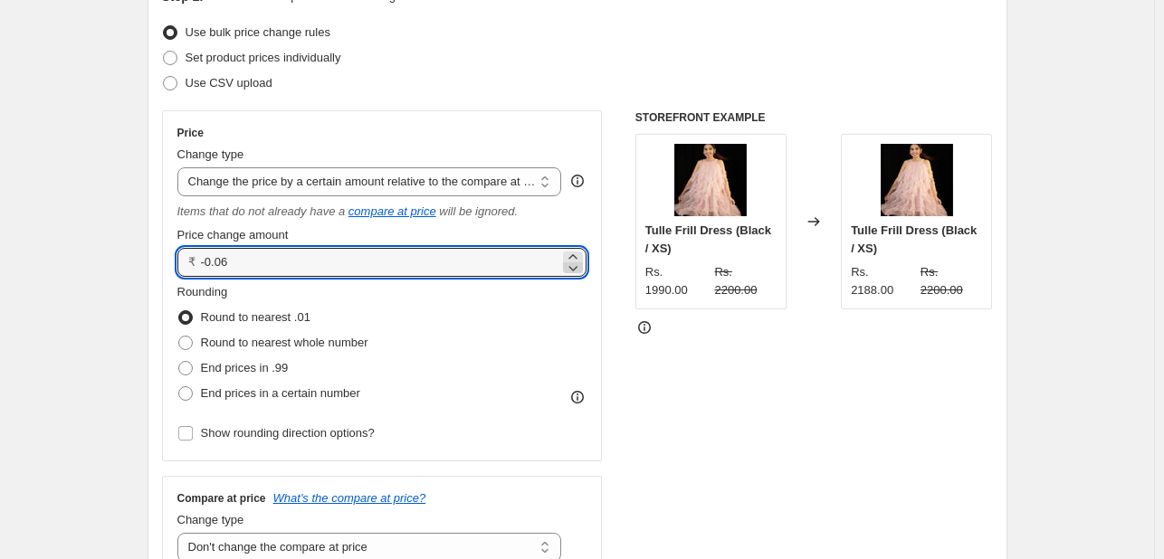
click at [576, 266] on icon at bounding box center [573, 268] width 18 height 18
type input "-0.09"
click at [521, 186] on select "Change the price to a certain amount Change the price by a certain amount Chang…" at bounding box center [369, 181] width 385 height 29
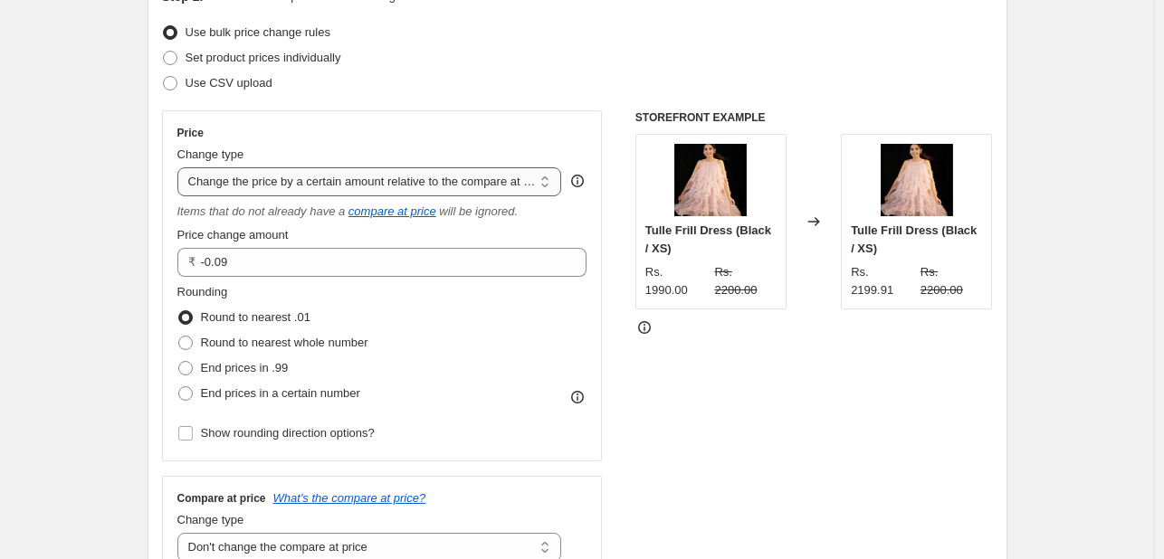
select select "pcap"
click at [181, 167] on select "Change the price to a certain amount Change the price by a certain amount Chang…" at bounding box center [369, 181] width 385 height 29
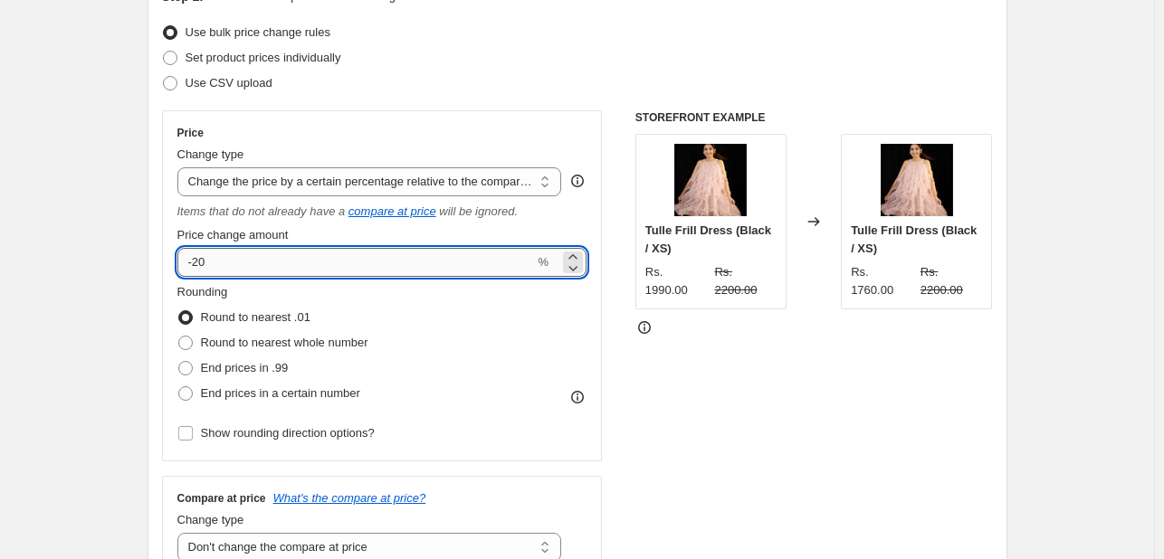
click at [438, 266] on input "-20" at bounding box center [356, 262] width 358 height 29
type input "-2"
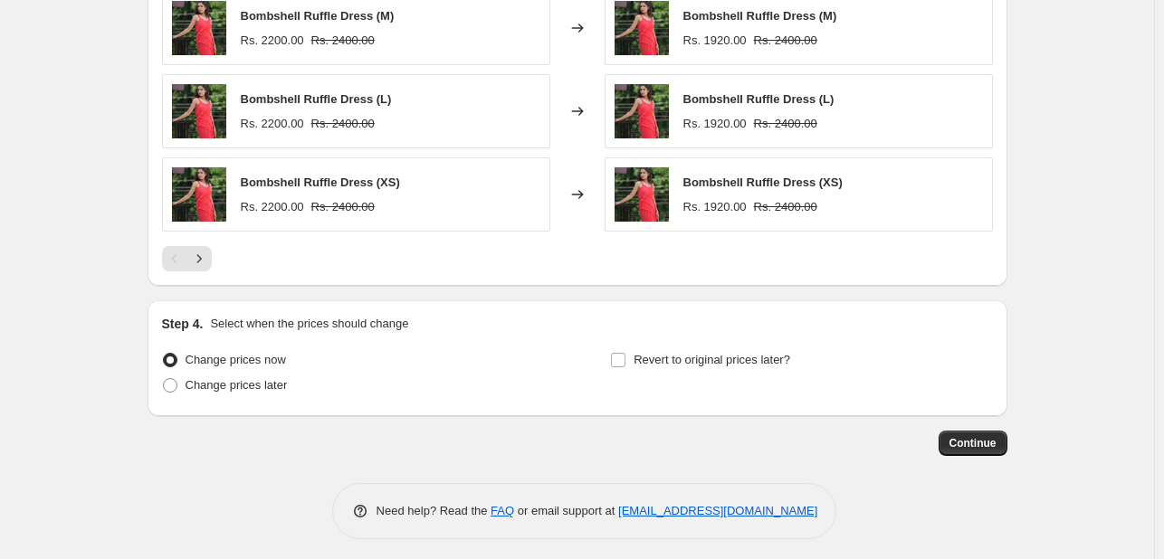
scroll to position [1578, 0]
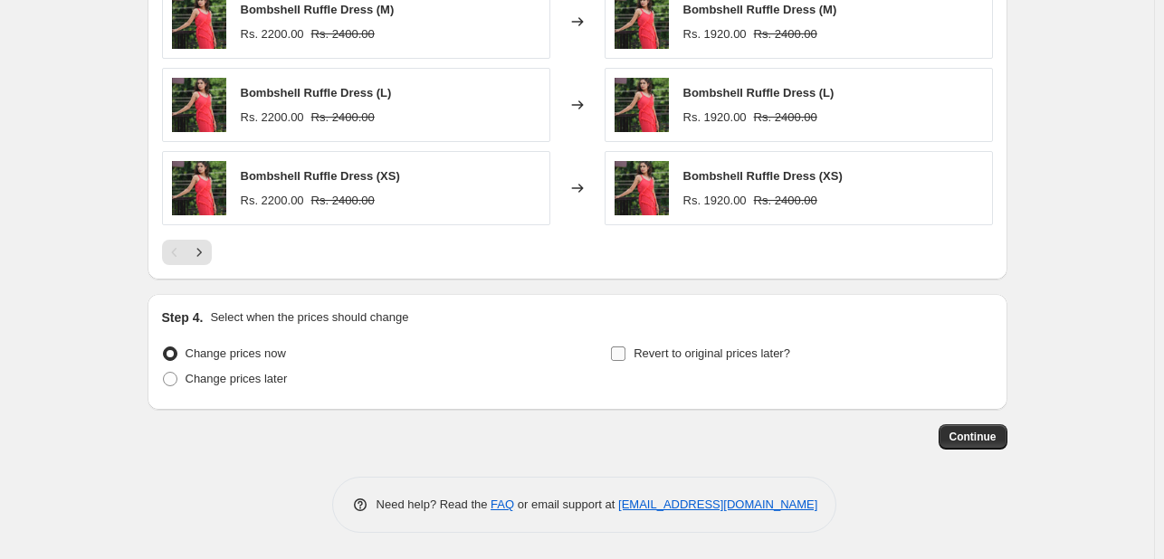
type input "-30"
click at [625, 352] on input "Revert to original prices later?" at bounding box center [618, 354] width 14 height 14
checkbox input "true"
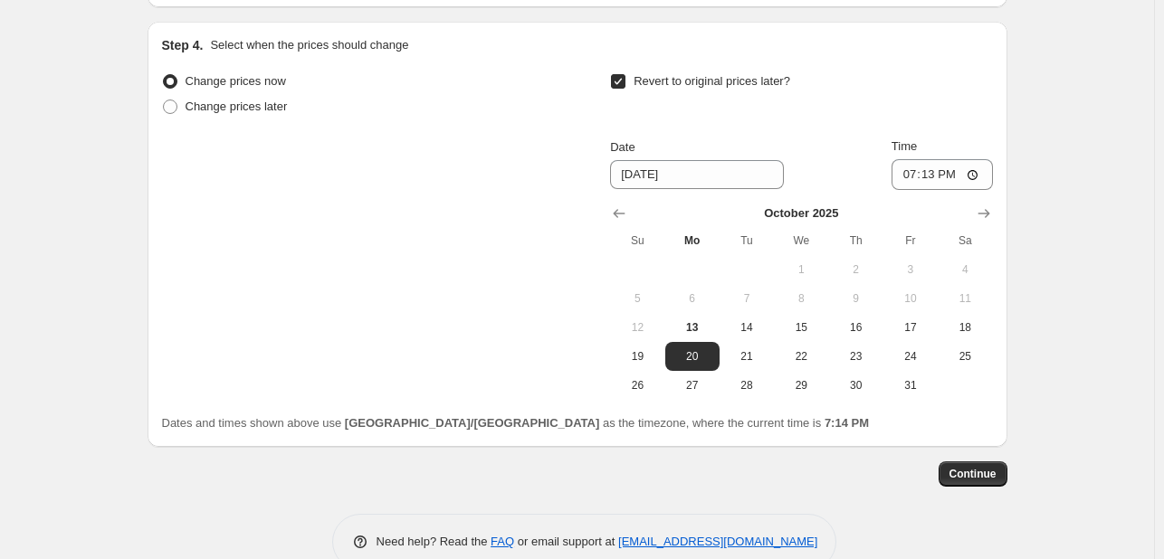
scroll to position [1870, 0]
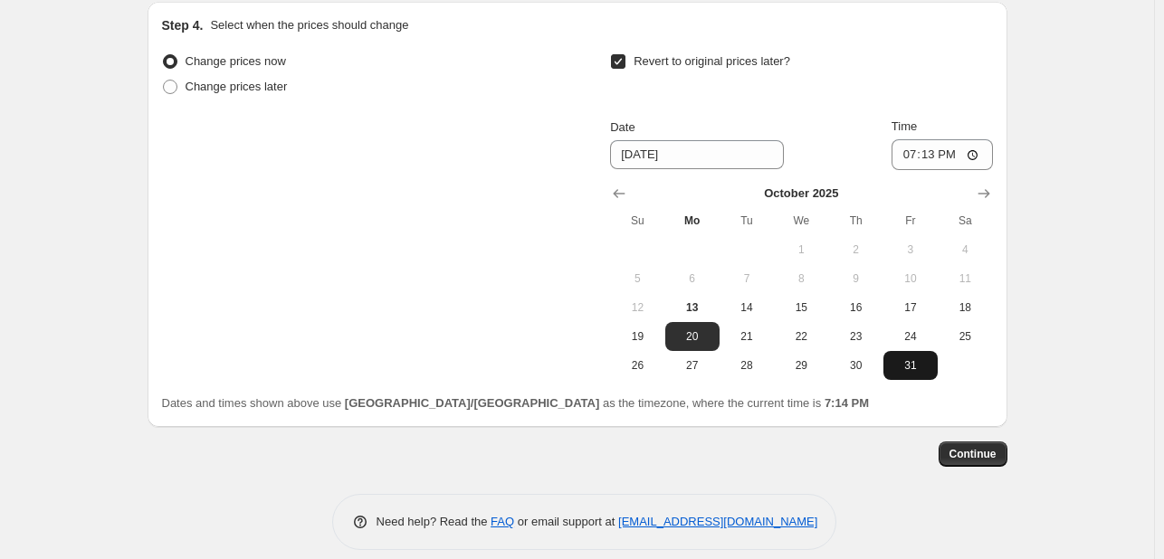
click at [919, 360] on span "31" at bounding box center [911, 366] width 40 height 14
click at [996, 182] on button "Show next month, November 2025" at bounding box center [983, 193] width 25 height 25
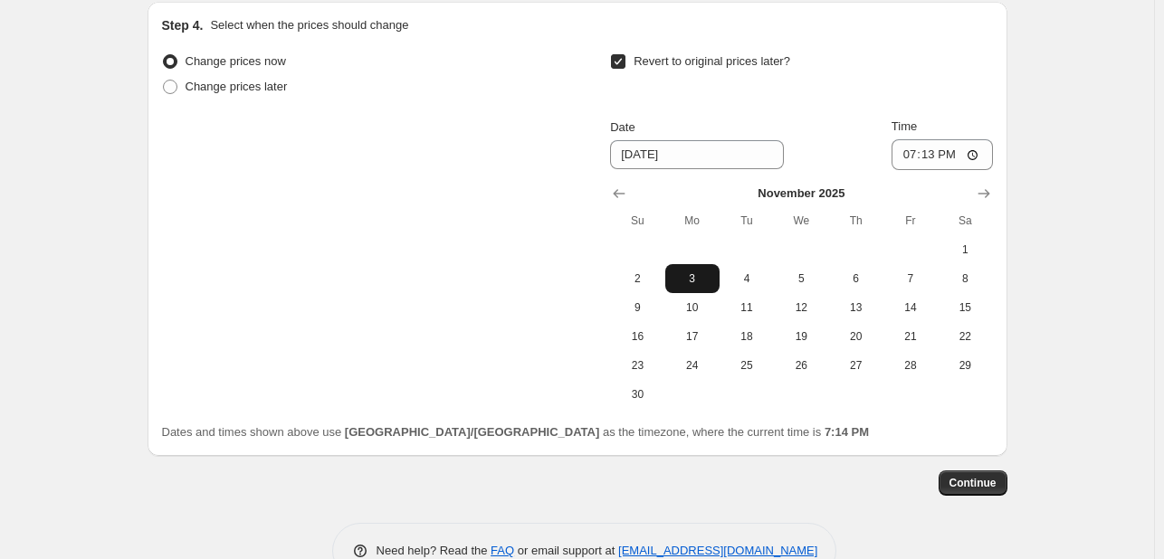
click at [686, 272] on span "3" at bounding box center [693, 279] width 40 height 14
type input "11/3/2025"
click at [989, 482] on span "Continue" at bounding box center [973, 483] width 47 height 14
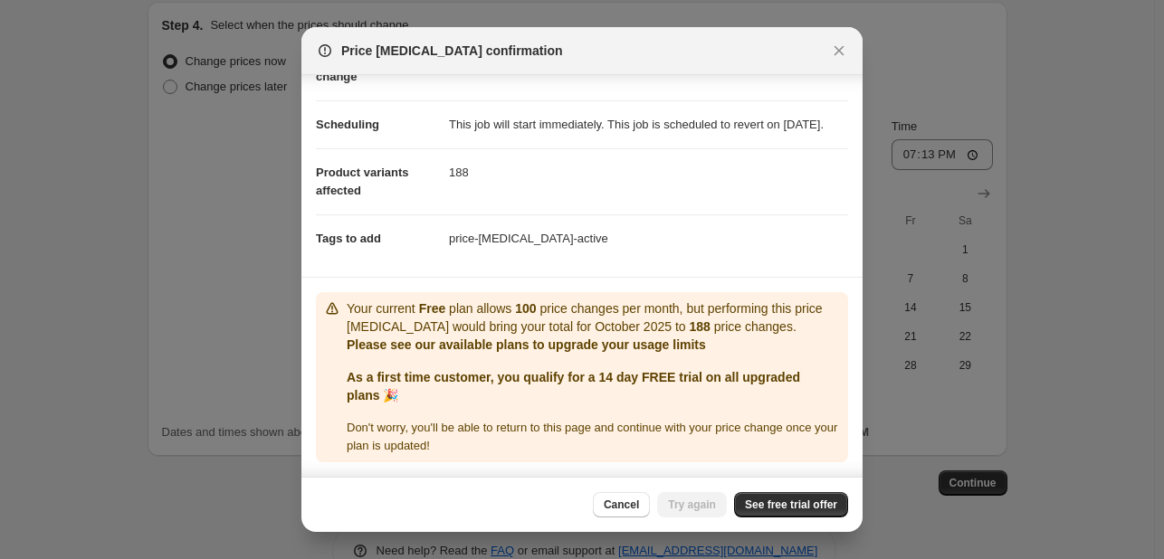
scroll to position [156, 0]
click at [623, 510] on span "Cancel" at bounding box center [621, 505] width 35 height 14
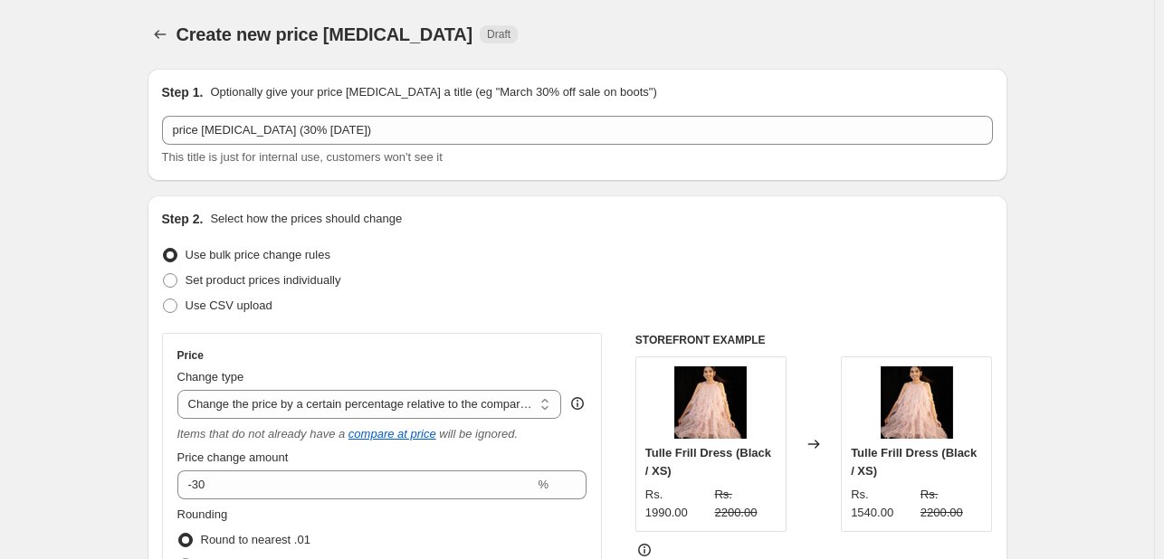
scroll to position [1870, 0]
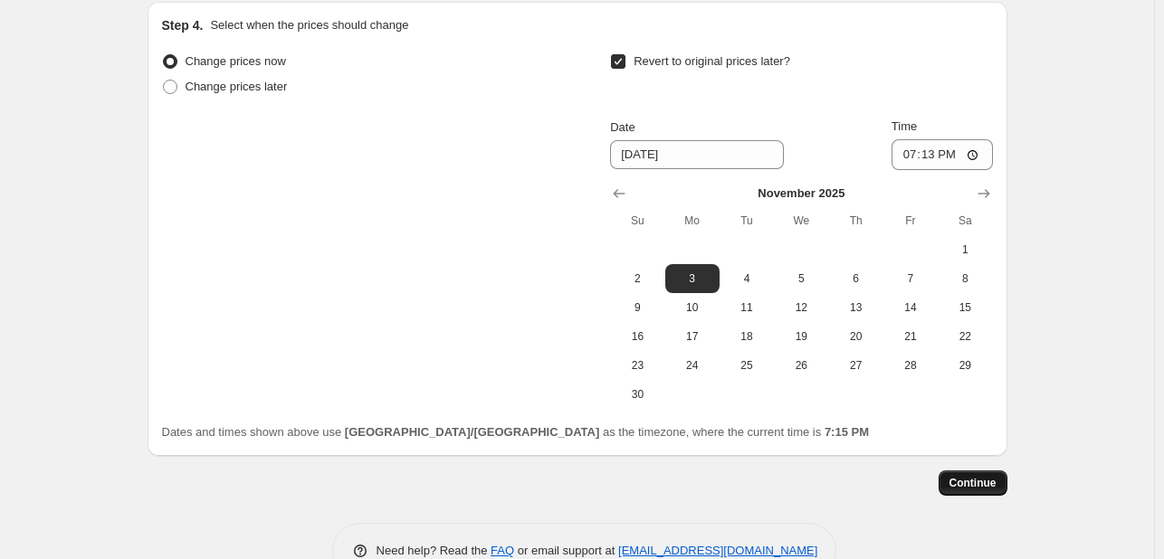
click at [981, 486] on span "Continue" at bounding box center [973, 483] width 47 height 14
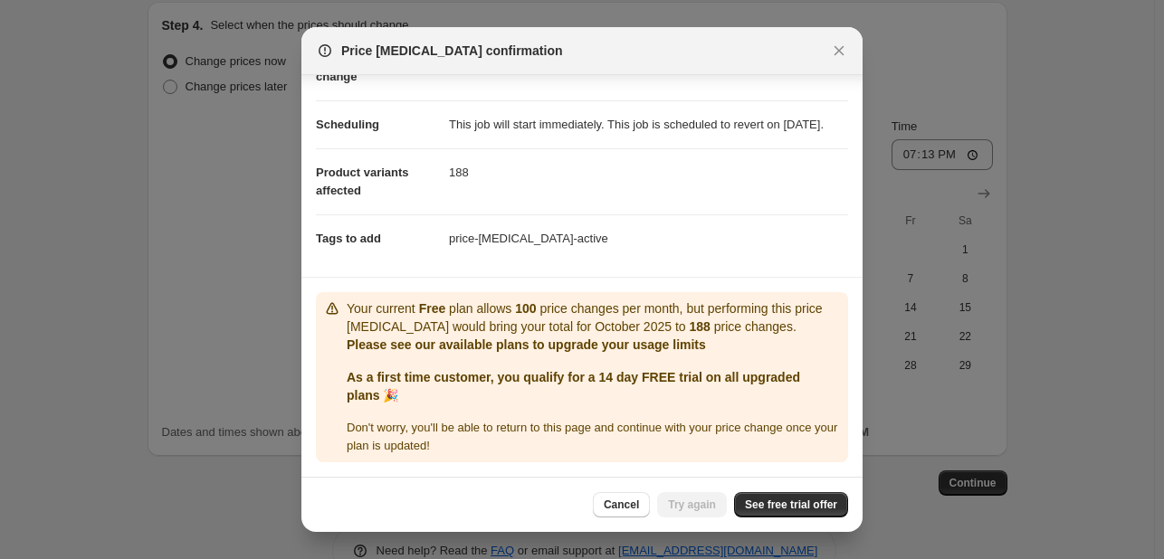
scroll to position [156, 0]
click at [766, 504] on span "See free trial offer" at bounding box center [791, 505] width 92 height 14
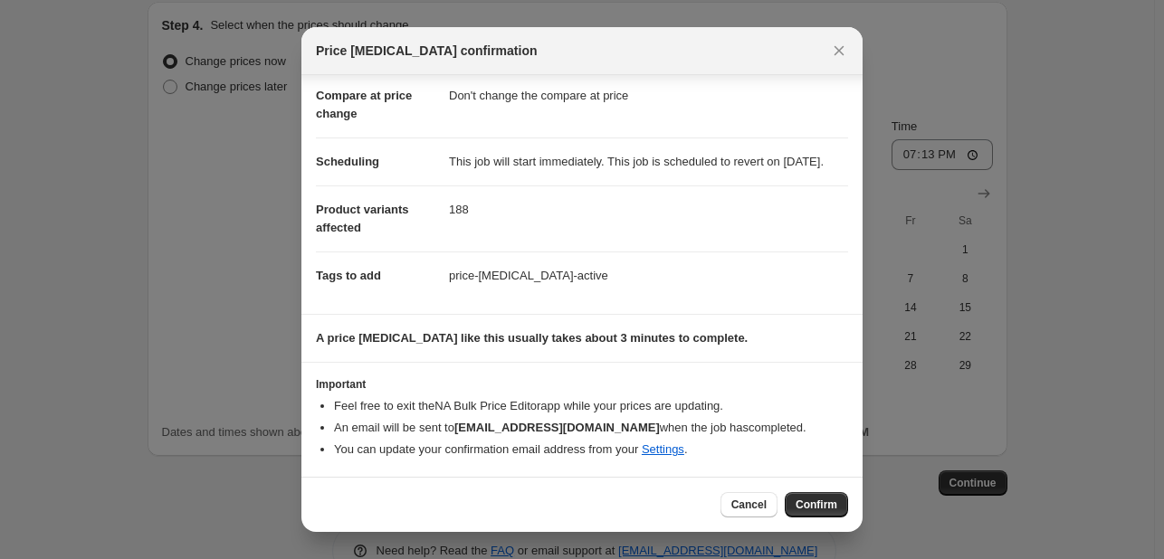
scroll to position [119, 0]
click at [808, 498] on span "Confirm" at bounding box center [817, 505] width 42 height 14
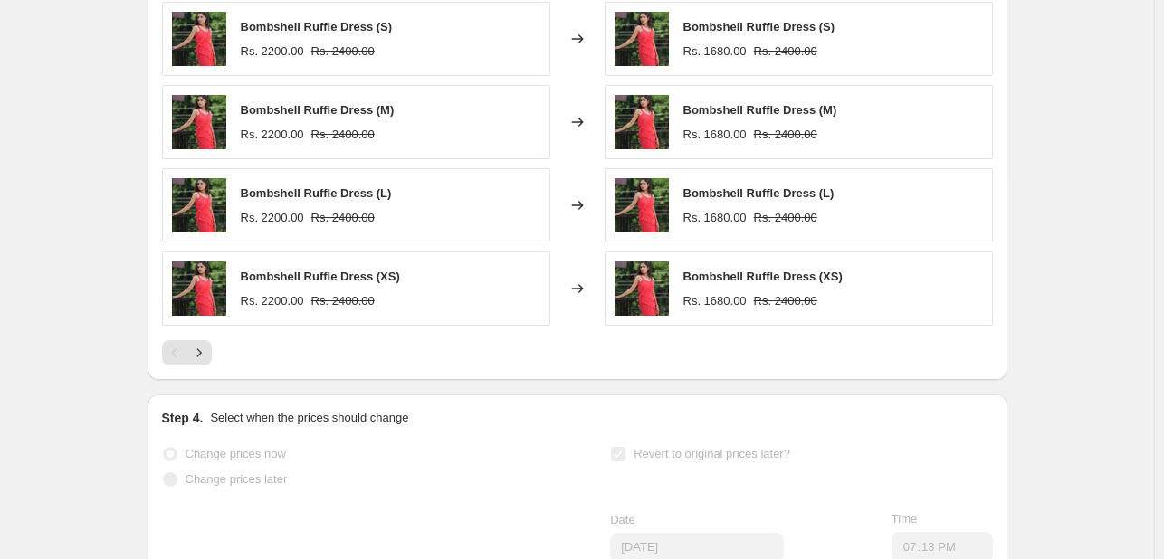
scroll to position [1611, 0]
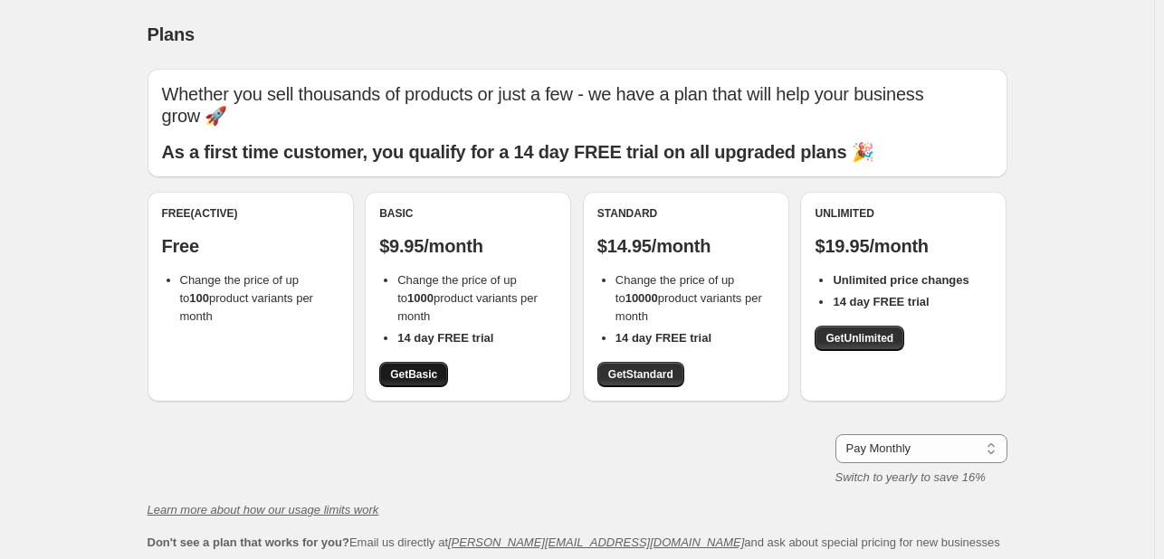
click at [429, 378] on span "Get Basic" at bounding box center [413, 375] width 47 height 14
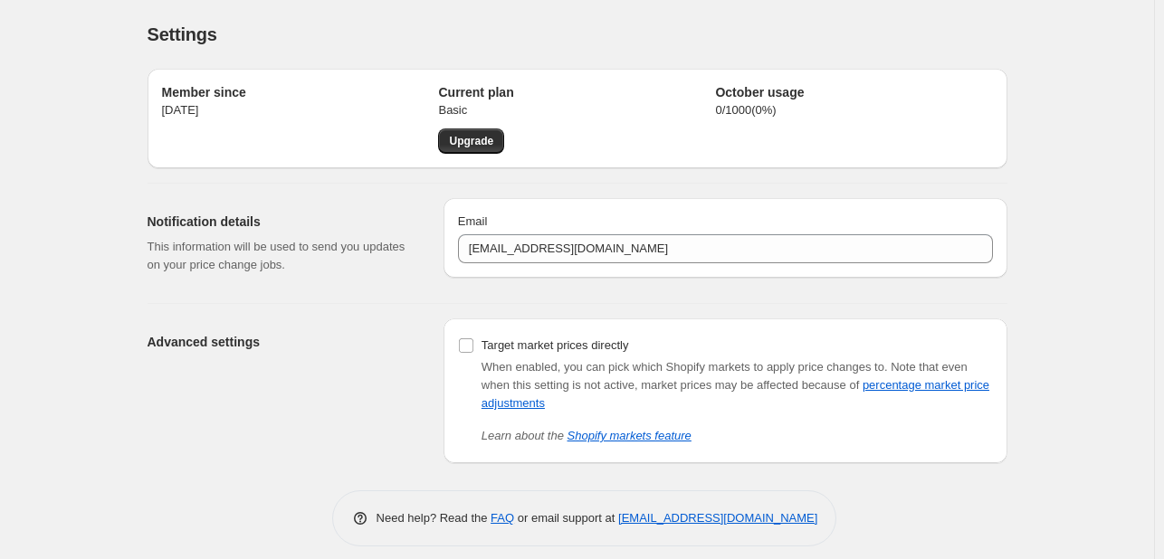
scroll to position [14, 0]
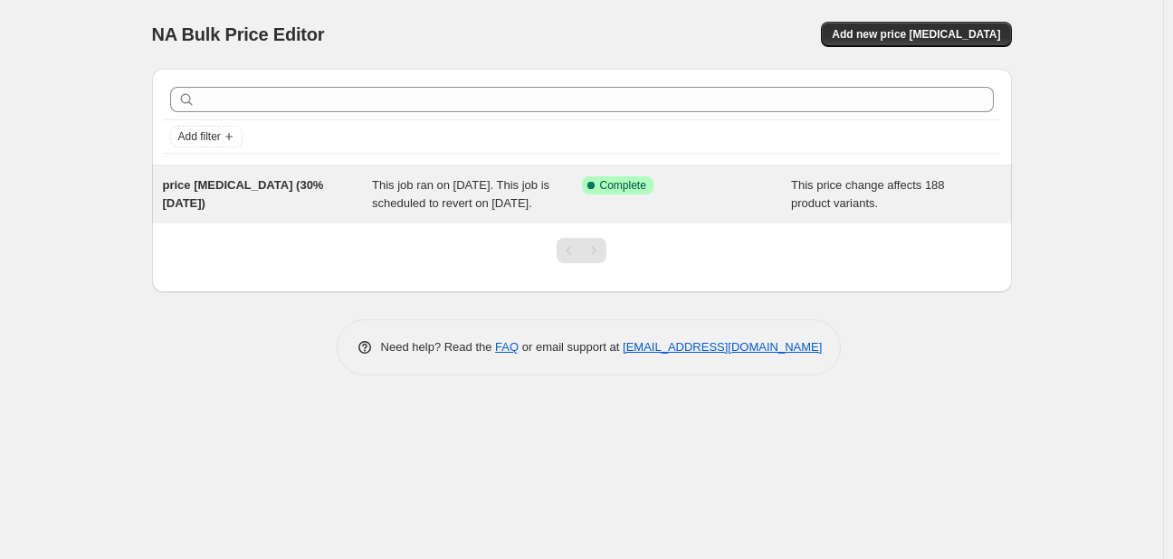
click at [575, 208] on div "This job ran on October 13, 2025. This job is scheduled to revert on November 3…" at bounding box center [477, 195] width 210 height 36
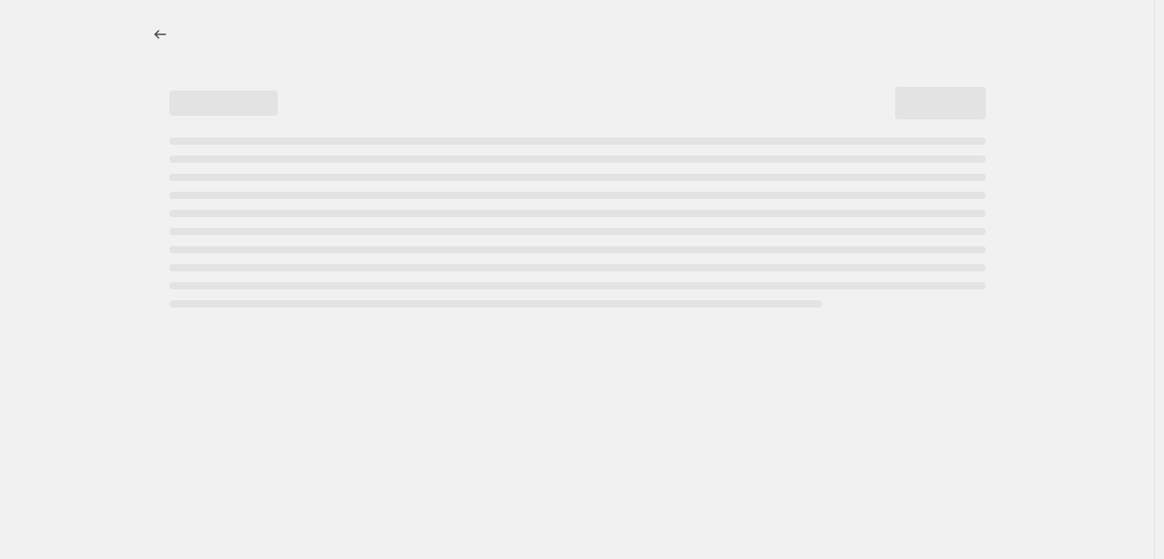
select select "pcap"
select select "no_change"
select select "tag"
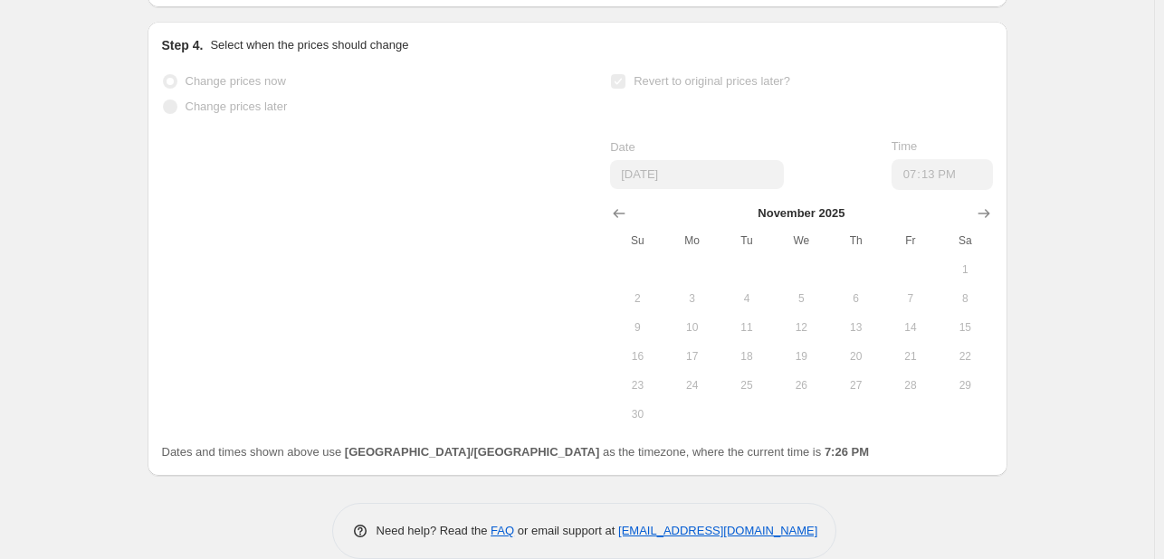
scroll to position [2067, 0]
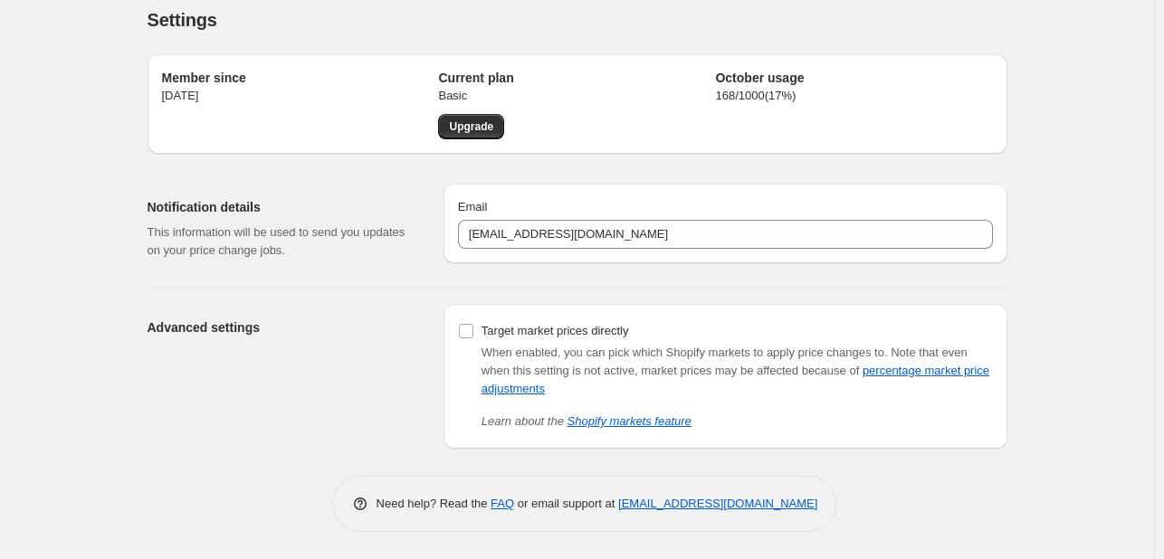
scroll to position [14, 0]
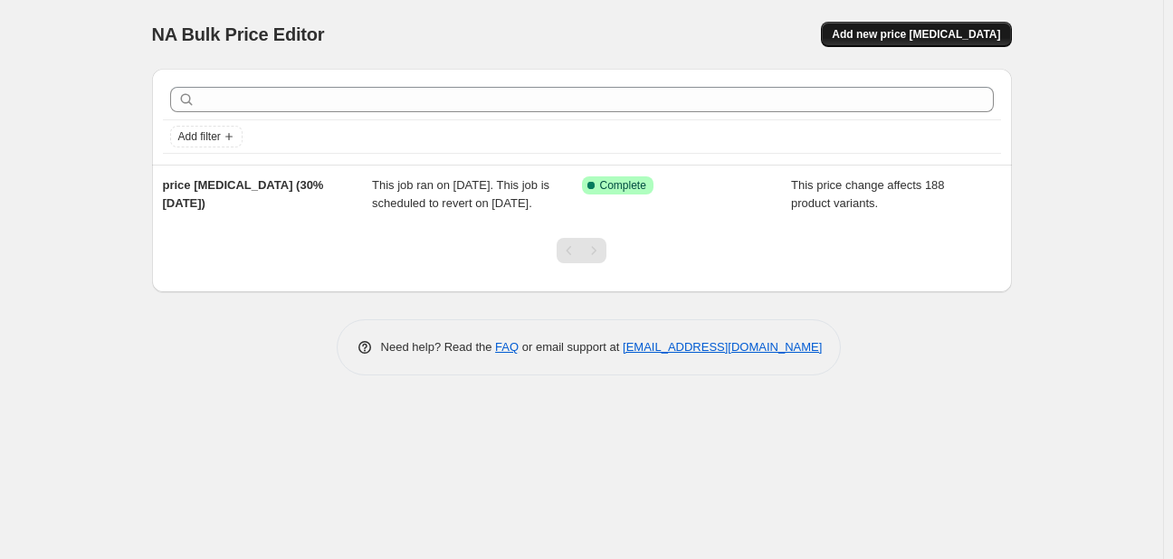
click at [909, 41] on span "Add new price [MEDICAL_DATA]" at bounding box center [916, 34] width 168 height 14
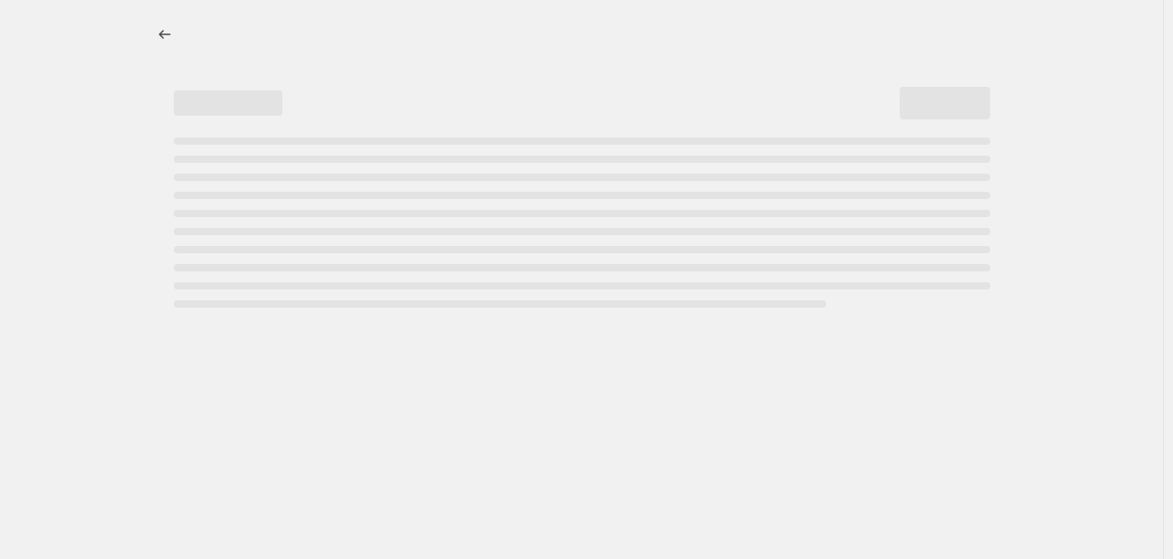
select select "percentage"
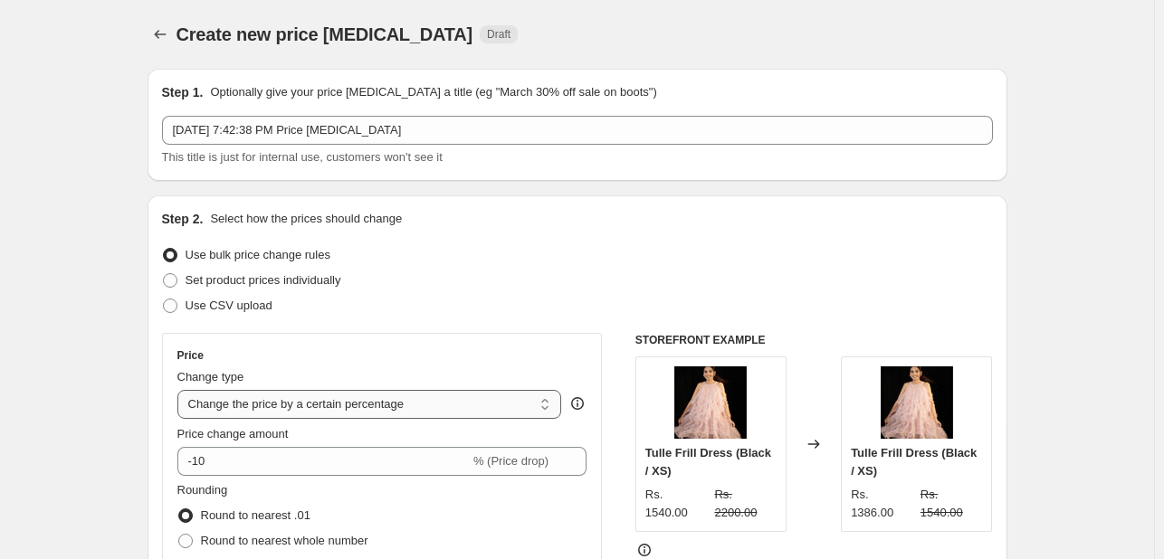
click at [315, 406] on select "Change the price to a certain amount Change the price by a certain amount Chang…" at bounding box center [369, 404] width 385 height 29
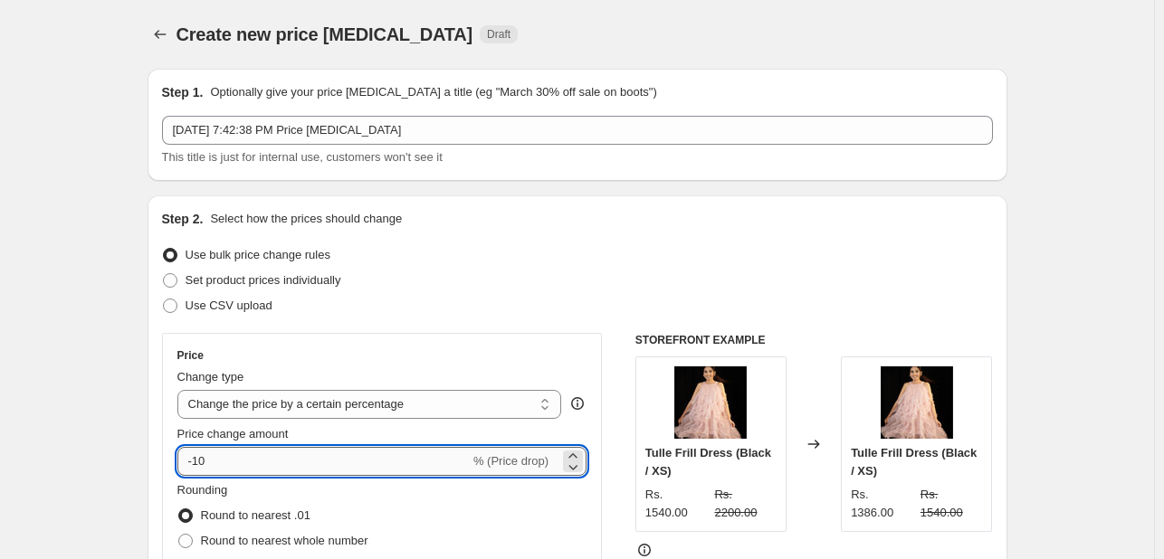
click at [298, 457] on input "-10" at bounding box center [323, 461] width 292 height 29
type input "-1"
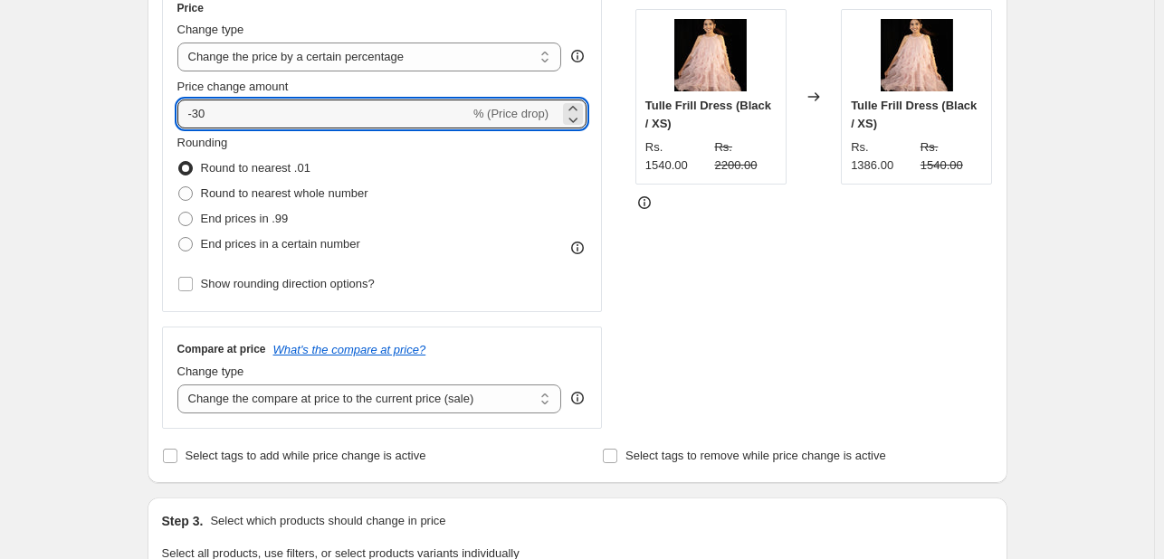
scroll to position [387, 0]
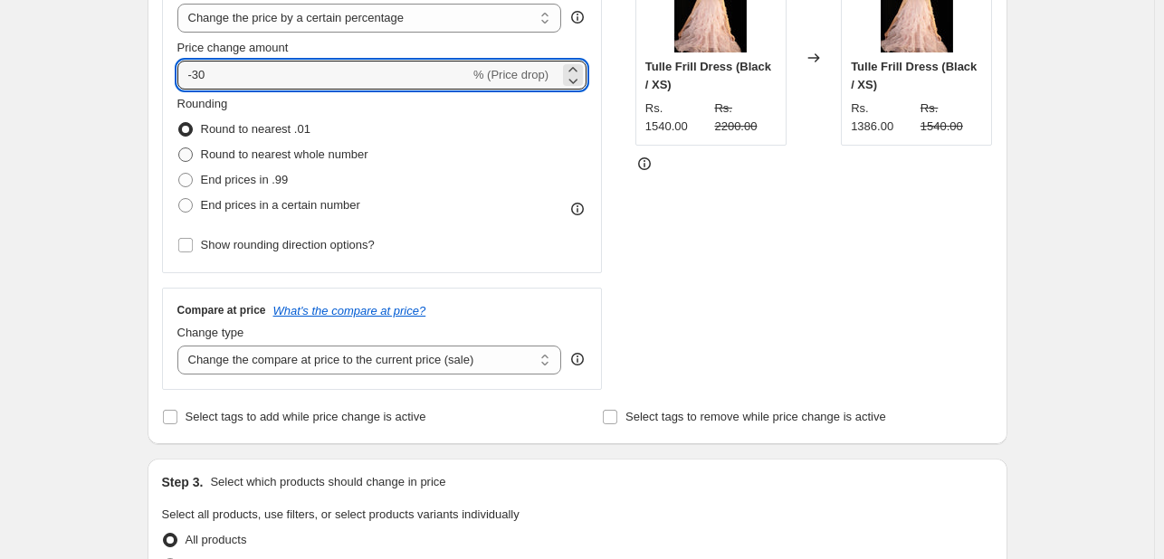
type input "-30"
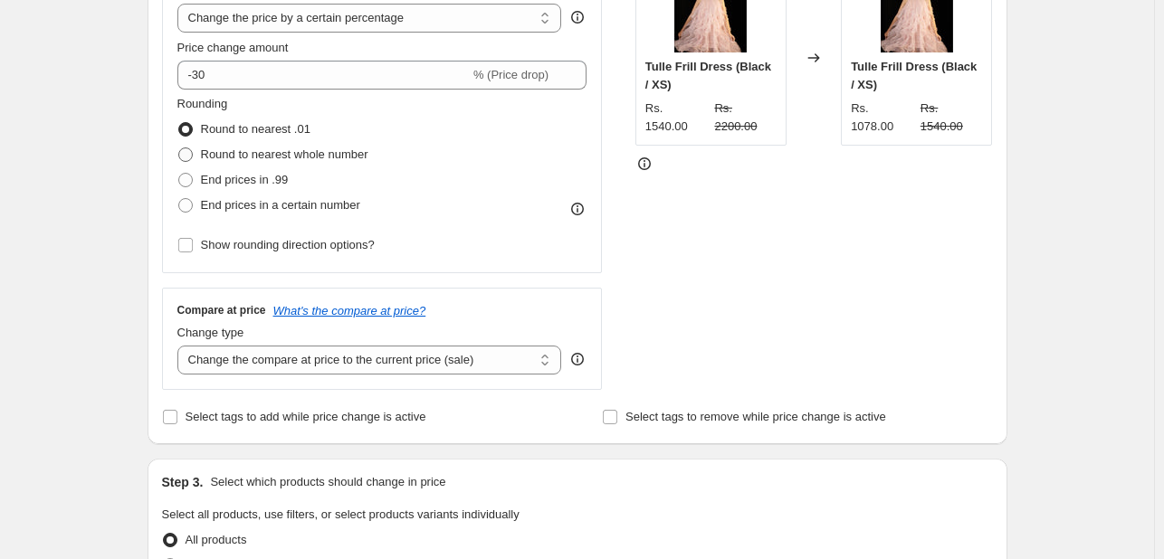
click at [341, 157] on span "Round to nearest whole number" at bounding box center [284, 155] width 167 height 14
click at [179, 148] on input "Round to nearest whole number" at bounding box center [178, 148] width 1 height 1
radio input "true"
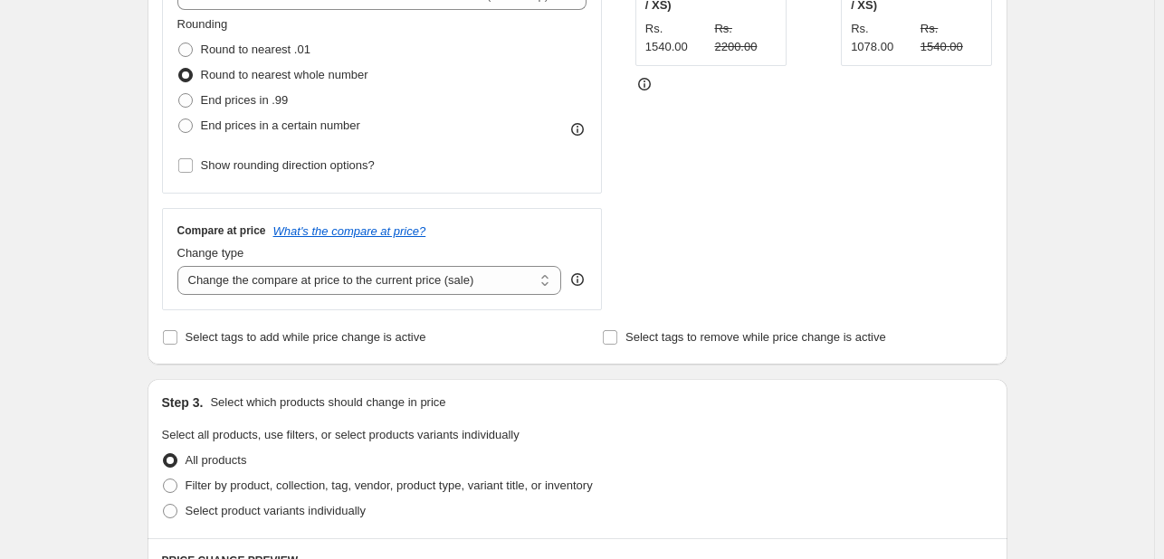
scroll to position [468, 0]
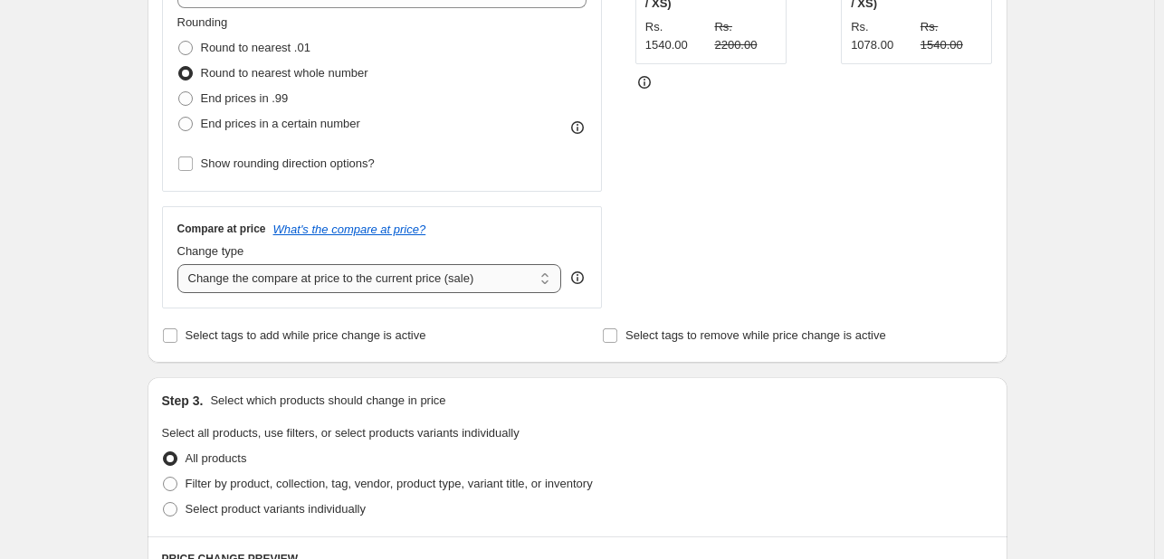
click at [430, 280] on select "Change the compare at price to the current price (sale) Change the compare at p…" at bounding box center [369, 278] width 385 height 29
select select "no_change"
click at [181, 264] on select "Change the compare at price to the current price (sale) Change the compare at p…" at bounding box center [369, 278] width 385 height 29
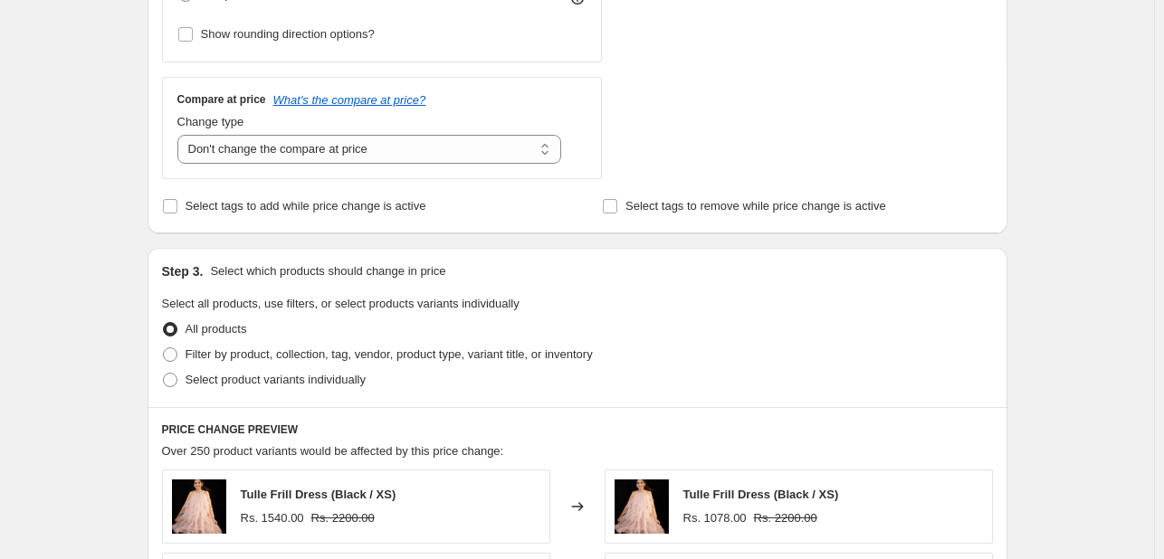
scroll to position [612, 0]
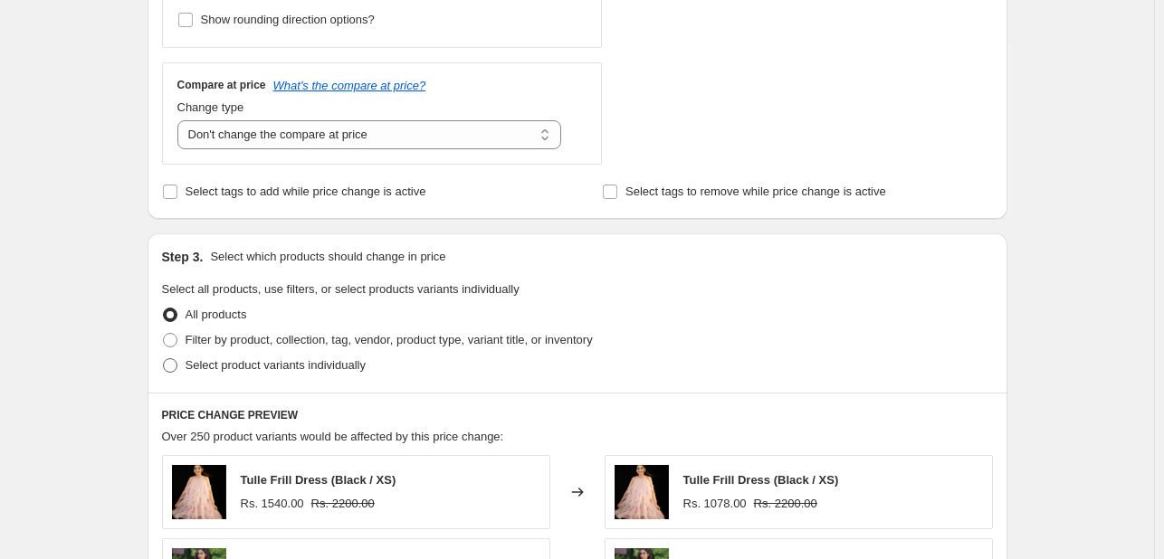
click at [174, 370] on span at bounding box center [170, 366] width 14 height 14
click at [164, 359] on input "Select product variants individually" at bounding box center [163, 359] width 1 height 1
radio input "true"
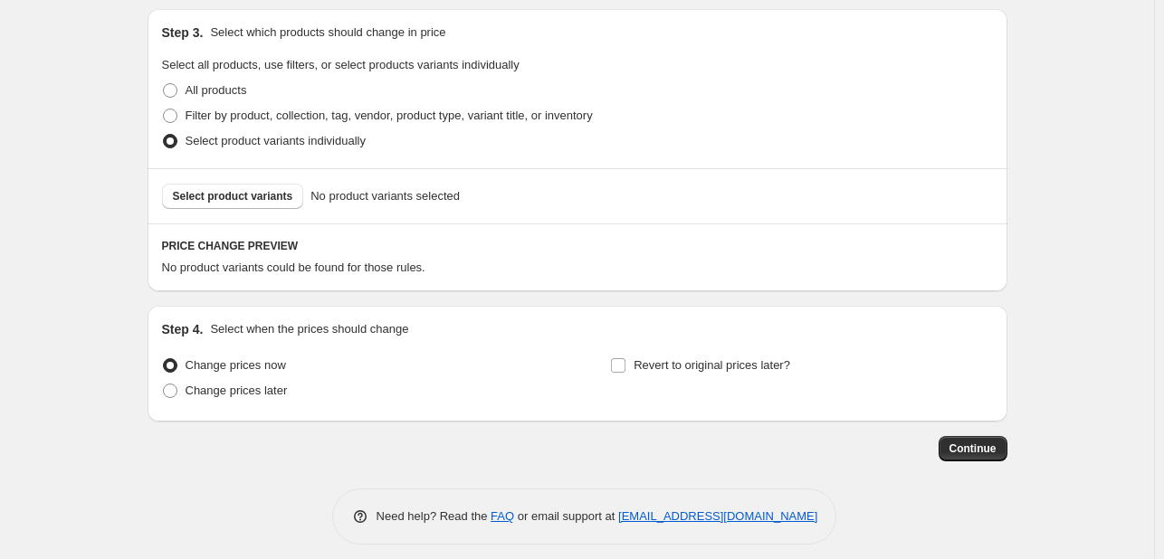
scroll to position [849, 0]
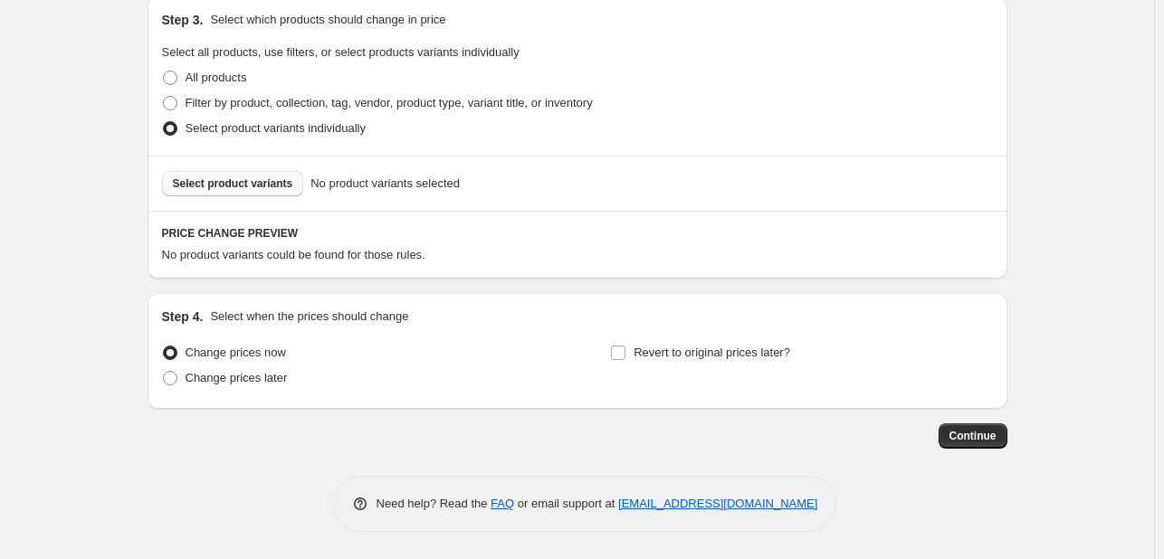
click at [250, 187] on span "Select product variants" at bounding box center [233, 184] width 120 height 14
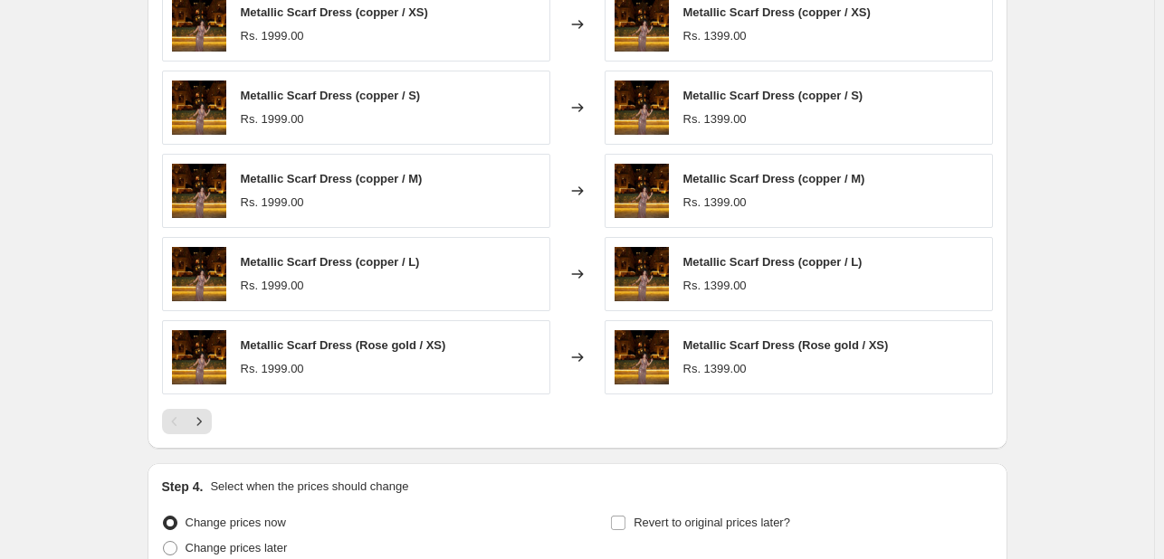
scroll to position [1304, 0]
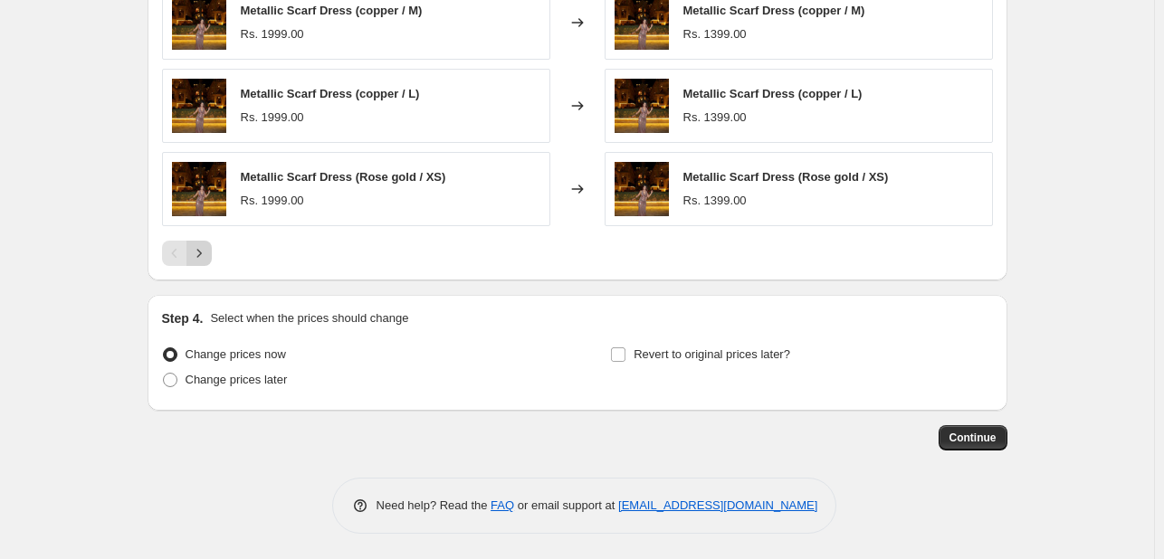
click at [203, 247] on icon "Next" at bounding box center [199, 253] width 18 height 18
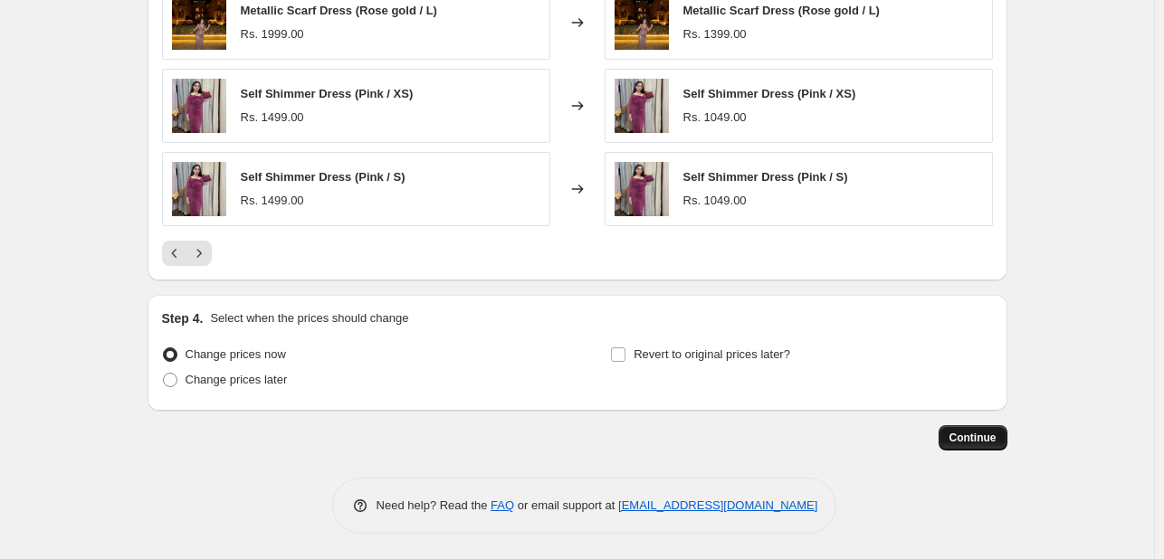
click at [997, 435] on span "Continue" at bounding box center [973, 438] width 47 height 14
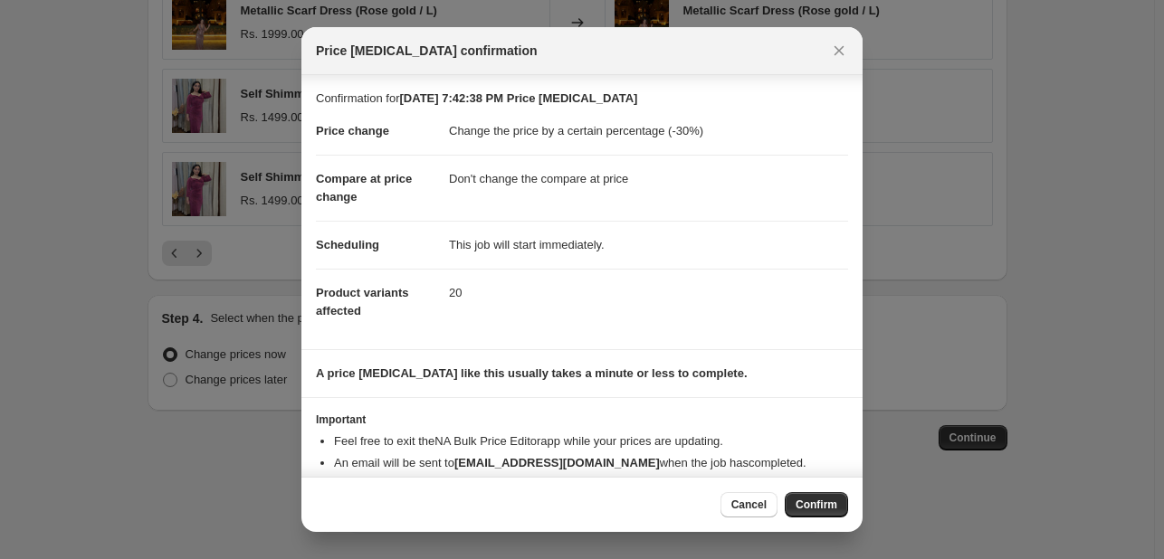
scroll to position [34, 0]
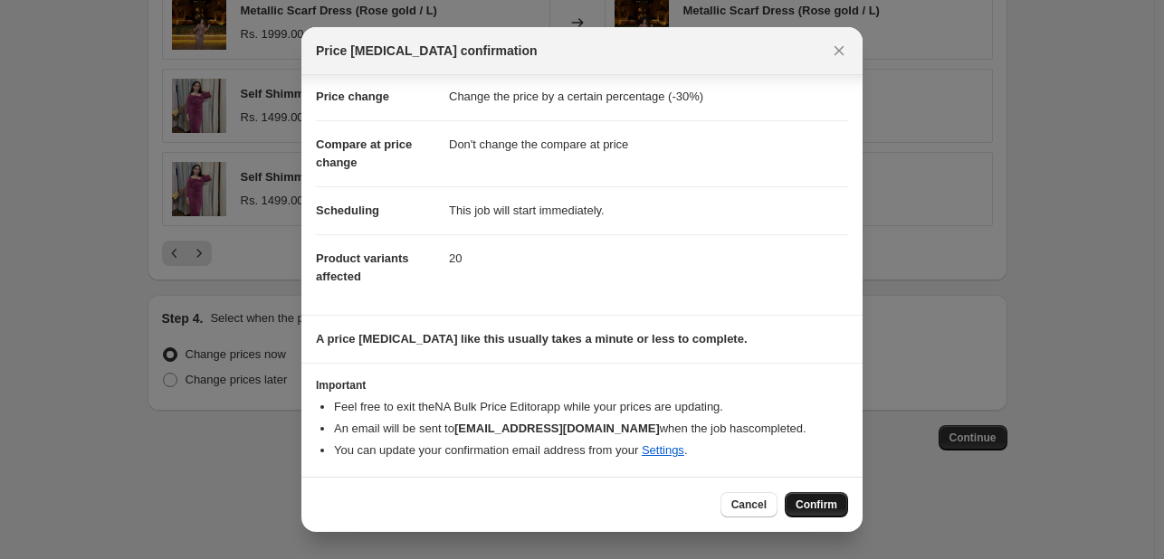
click at [803, 506] on span "Confirm" at bounding box center [817, 505] width 42 height 14
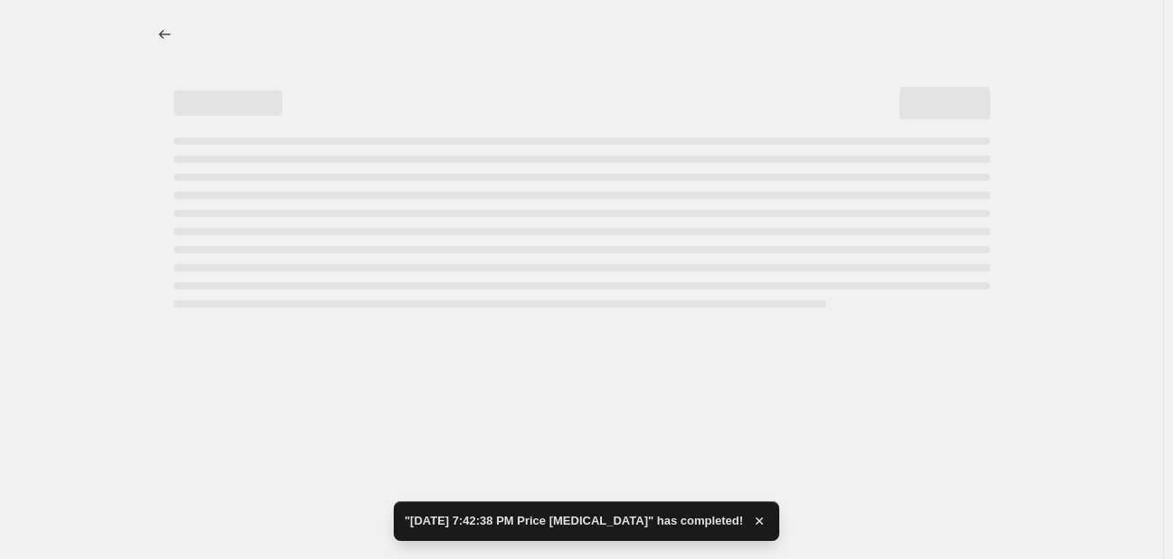
select select "percentage"
select select "no_change"
